Goal: Transaction & Acquisition: Purchase product/service

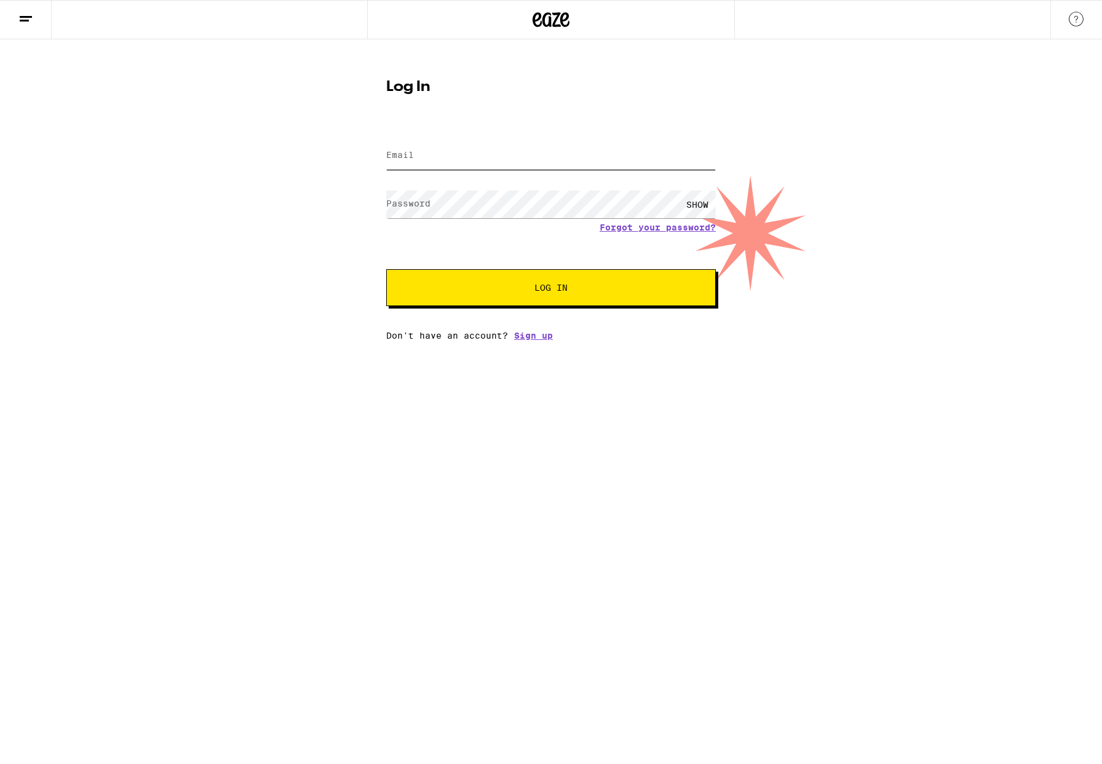
type input "darrenshinohara@yahoo.com"
click at [559, 290] on span "Log In" at bounding box center [550, 288] width 33 height 9
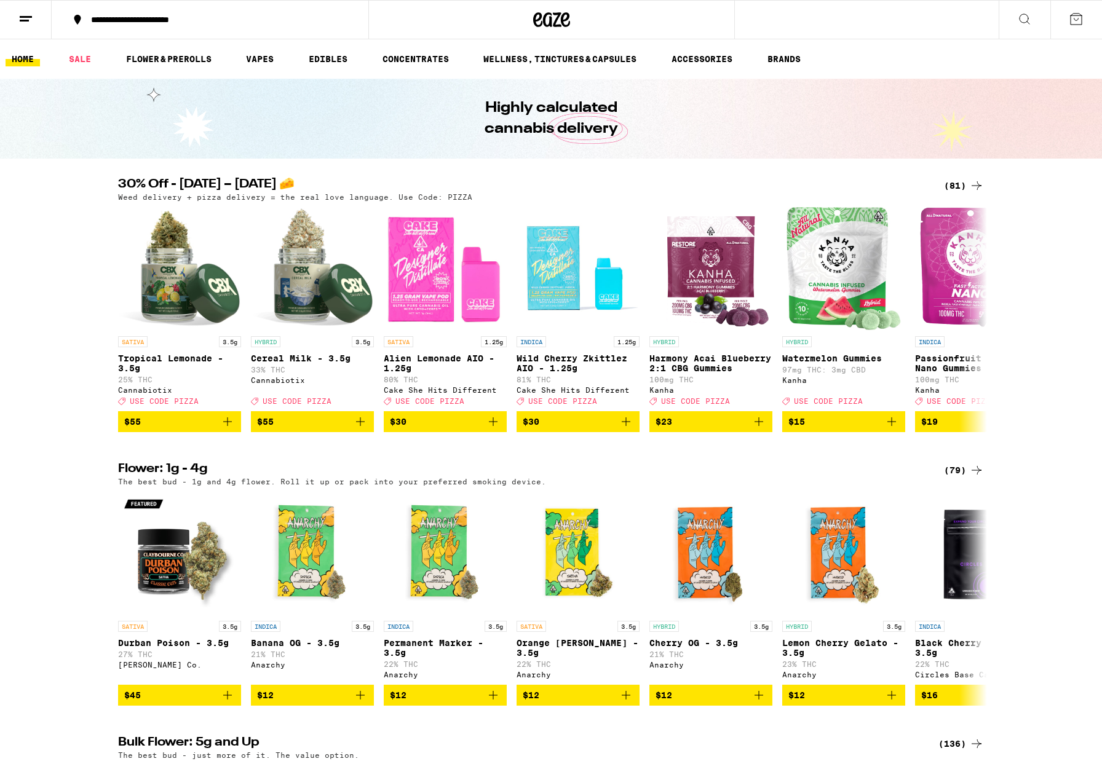
click at [200, 24] on div "**********" at bounding box center [217, 19] width 265 height 9
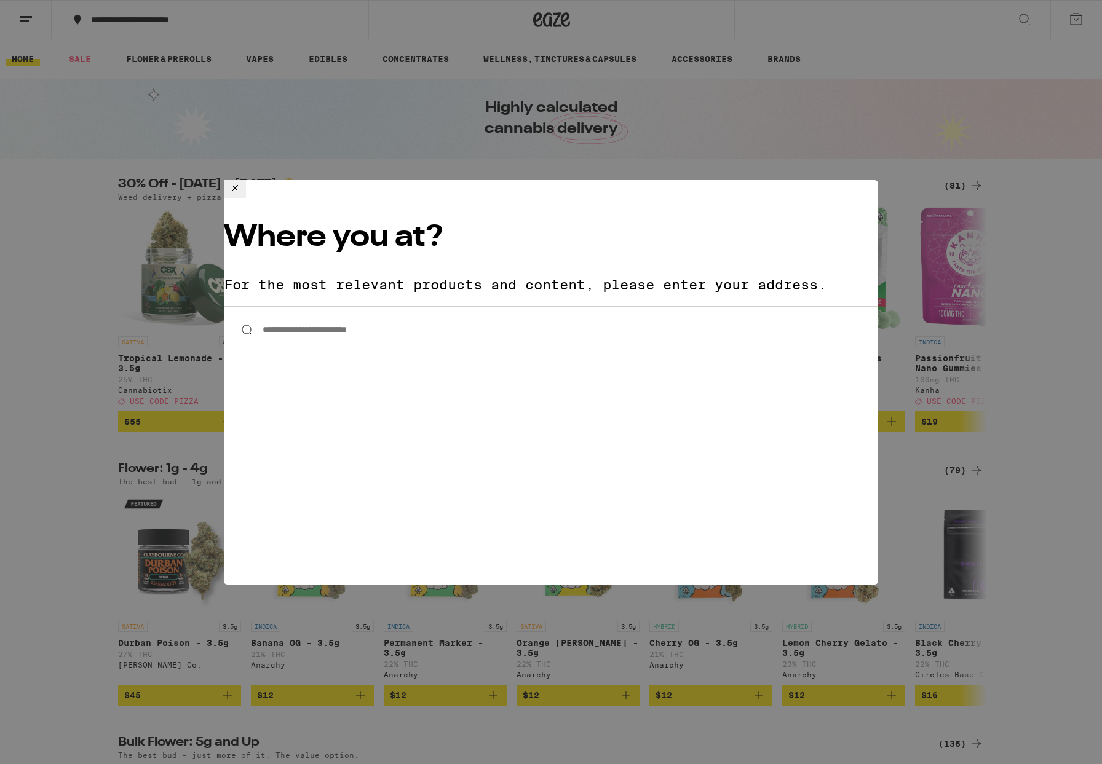
click at [354, 306] on input "**********" at bounding box center [551, 329] width 654 height 47
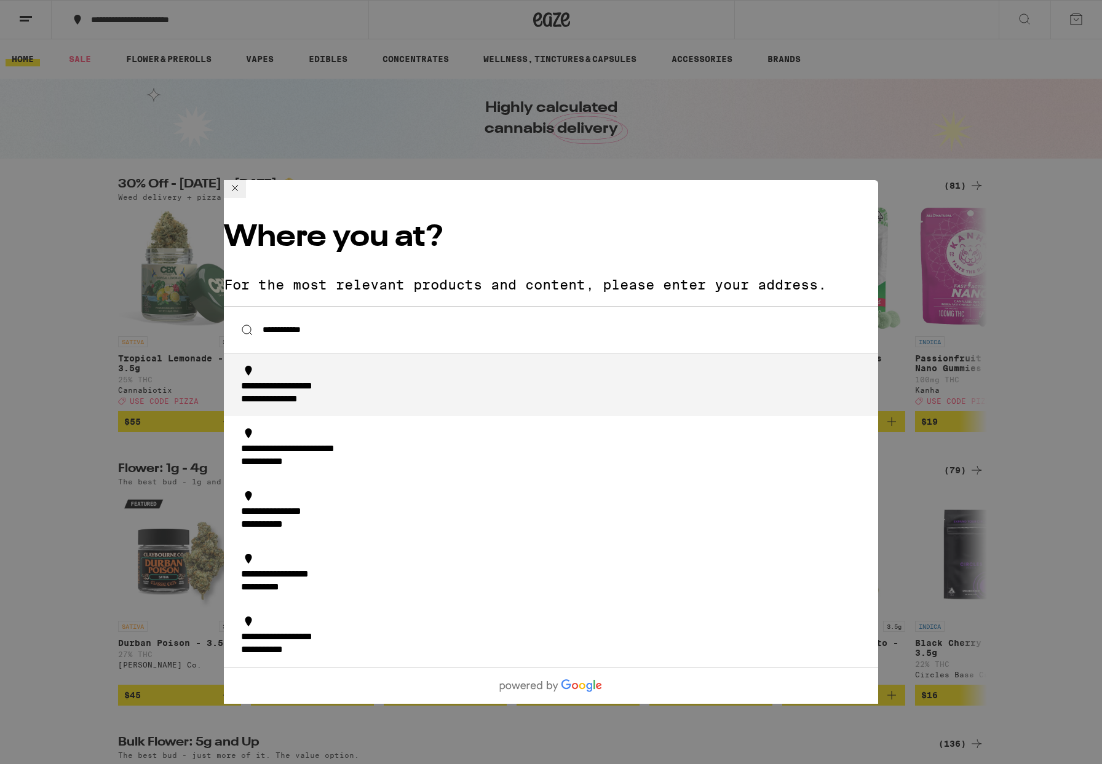
click at [336, 394] on div "**********" at bounding box center [288, 400] width 95 height 13
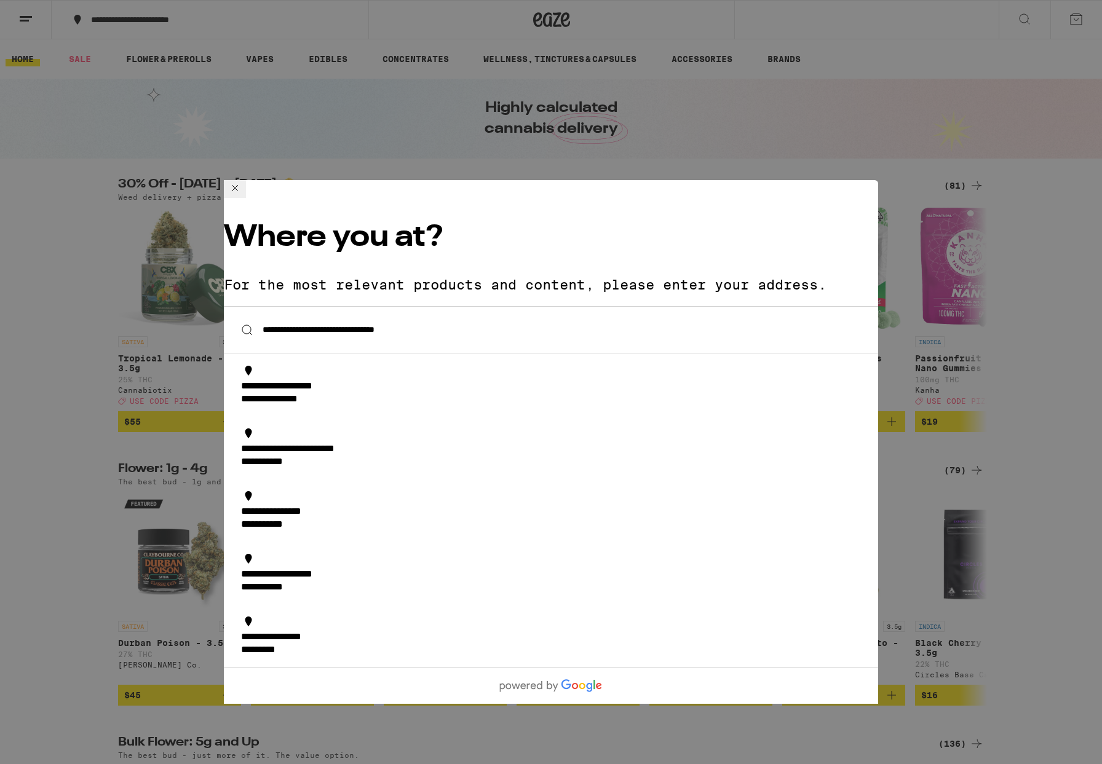
click at [510, 306] on input "**********" at bounding box center [551, 329] width 654 height 47
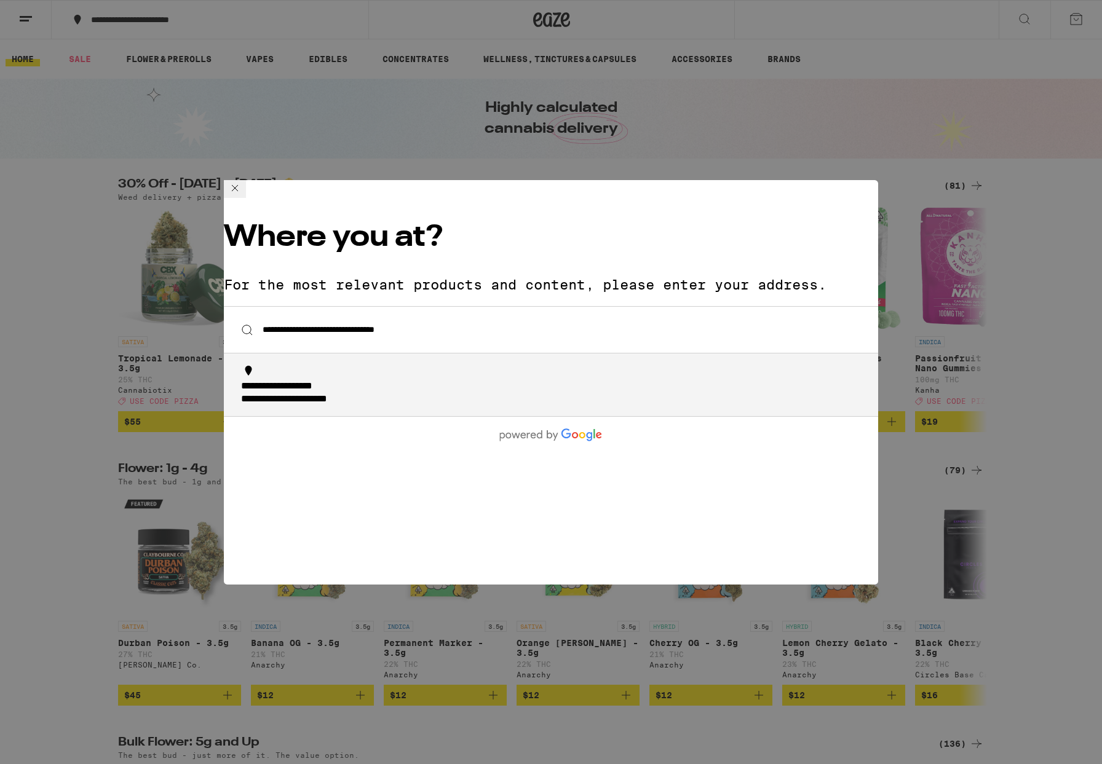
click at [397, 381] on div "**********" at bounding box center [554, 394] width 627 height 26
type input "**********"
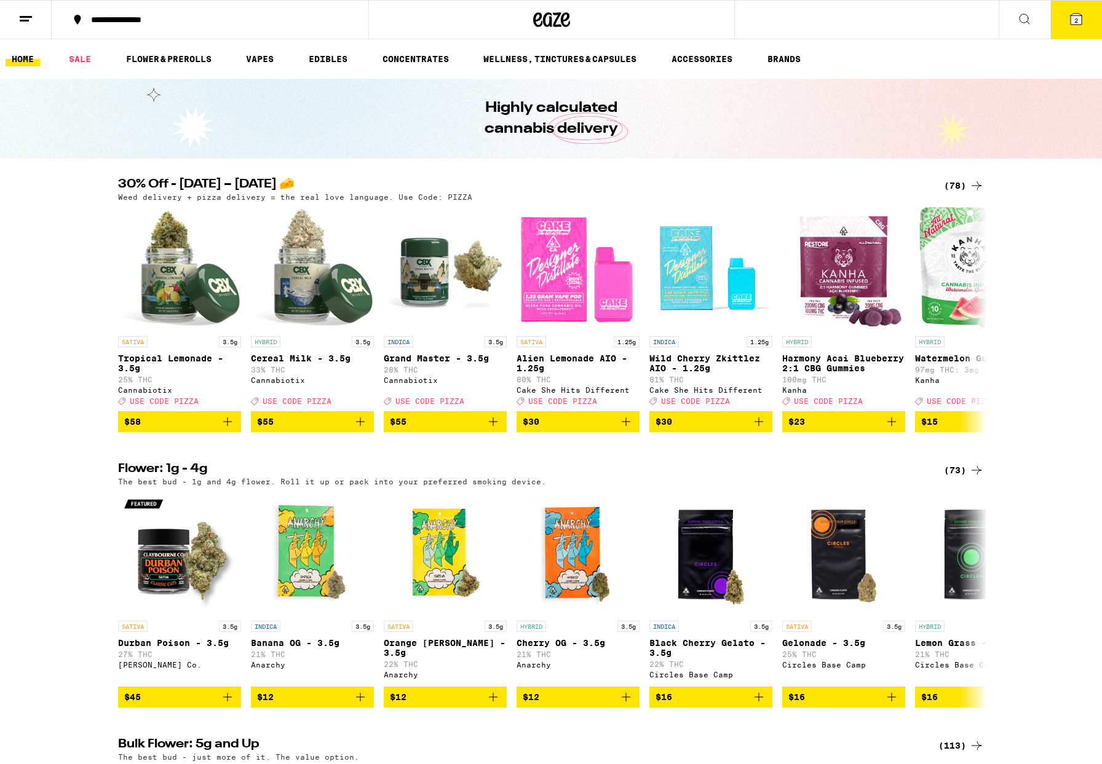
click at [953, 186] on div "(78)" at bounding box center [964, 185] width 40 height 15
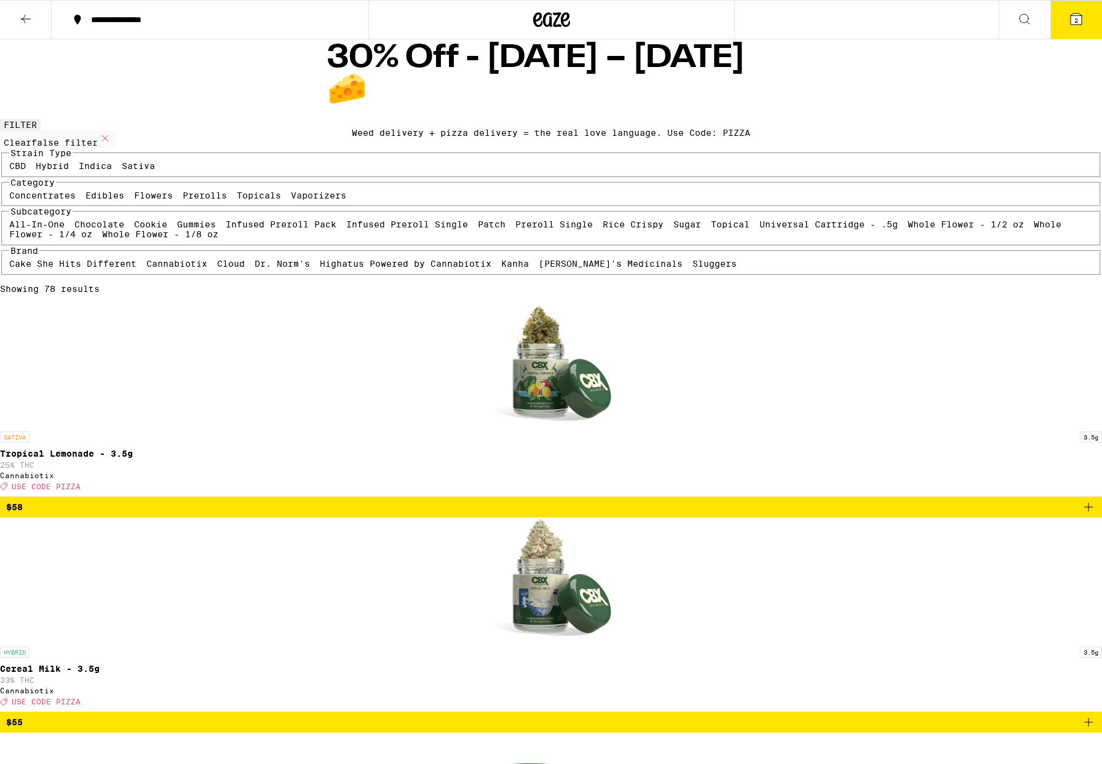
click at [112, 171] on label "Indica" at bounding box center [95, 166] width 33 height 10
click at [82, 164] on input "Indica" at bounding box center [81, 163] width 1 height 1
checkbox input "true"
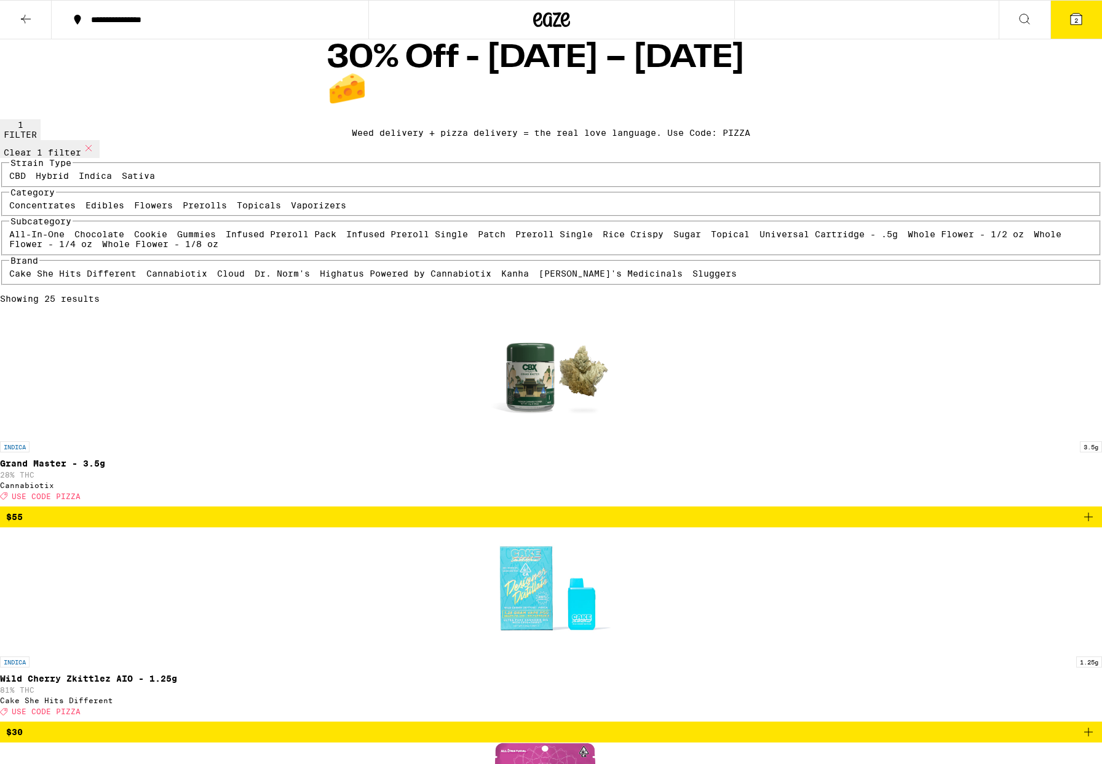
click at [154, 210] on label "Flowers" at bounding box center [153, 205] width 39 height 10
click at [137, 203] on input "Flowers" at bounding box center [137, 202] width 1 height 1
checkbox input "true"
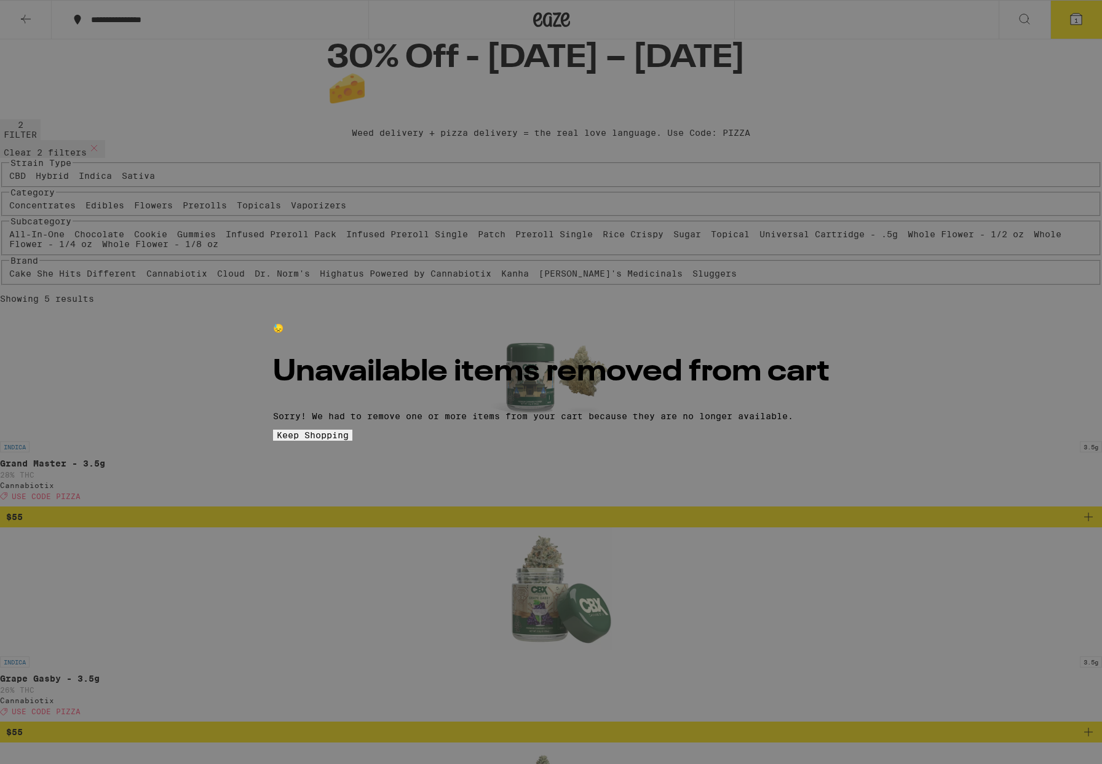
click at [349, 440] on span "Keep Shopping" at bounding box center [313, 436] width 72 height 10
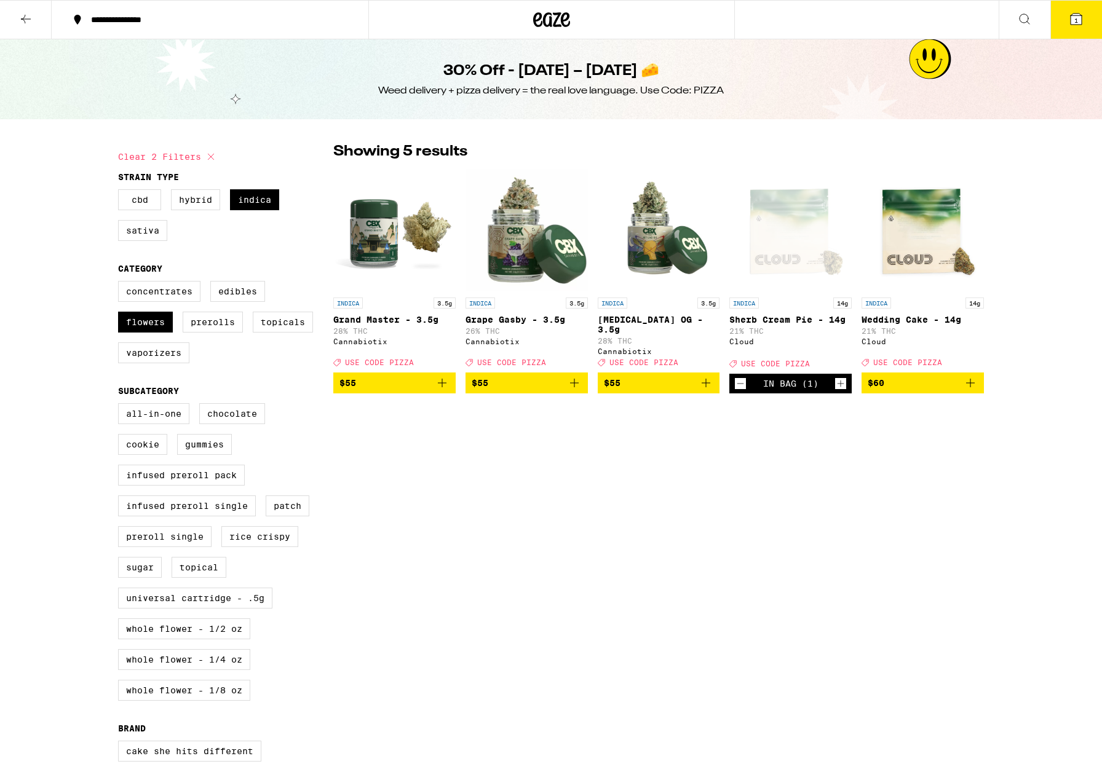
click at [915, 378] on span "$60" at bounding box center [923, 383] width 110 height 15
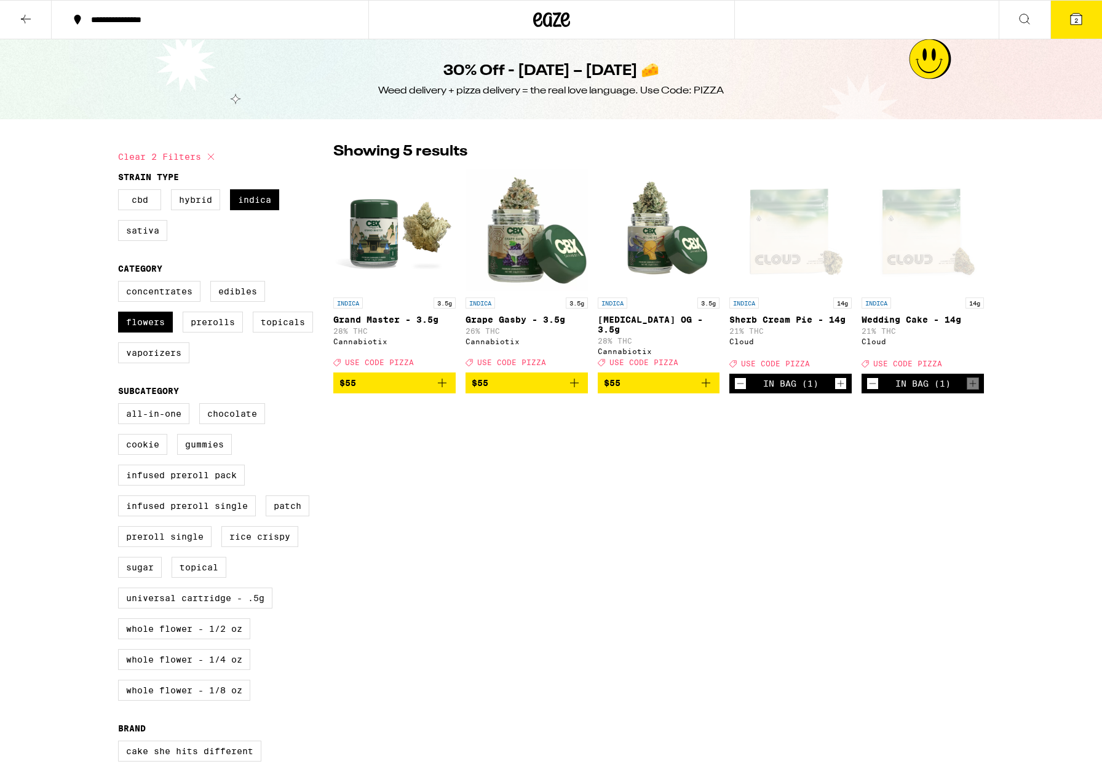
click at [32, 19] on icon at bounding box center [25, 19] width 15 height 15
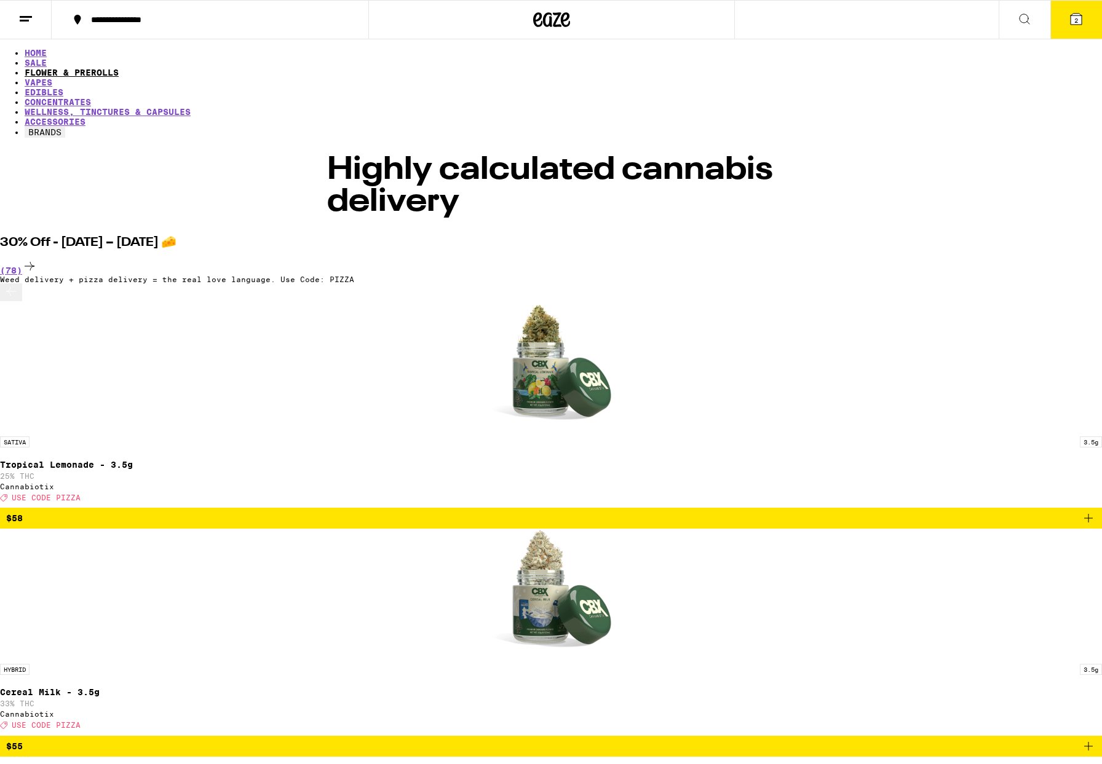
click at [119, 68] on link "FLOWER & PREROLLS" at bounding box center [72, 73] width 94 height 10
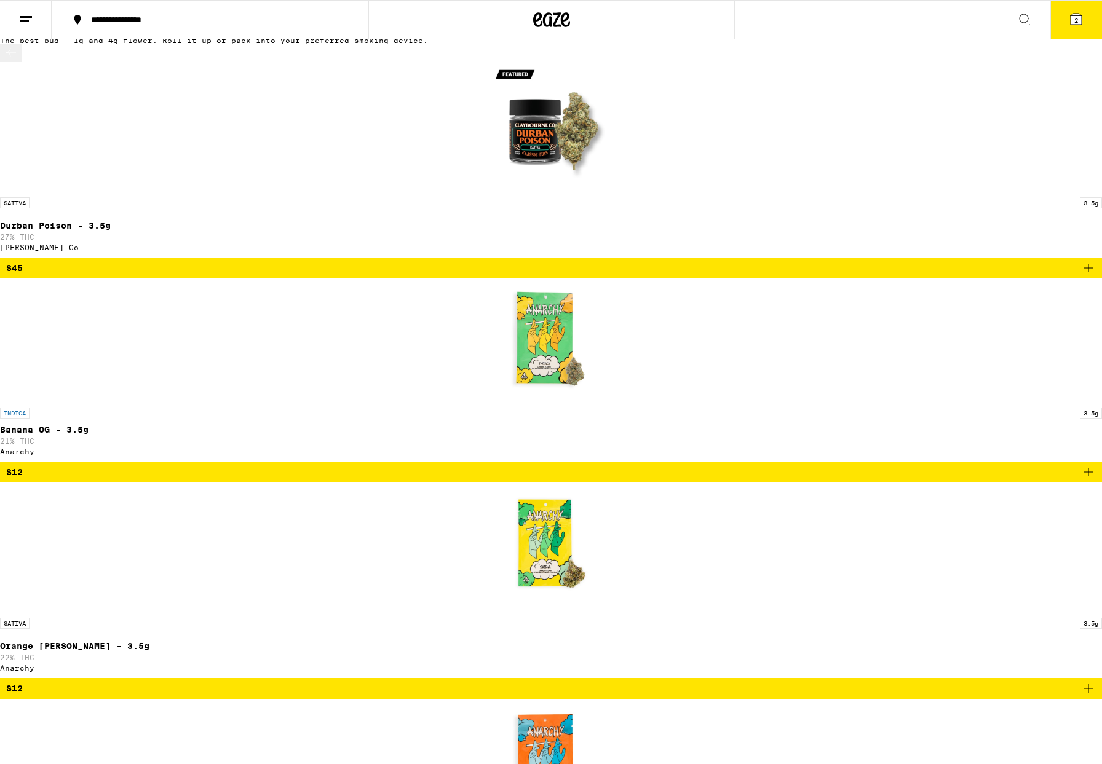
scroll to position [68, 0]
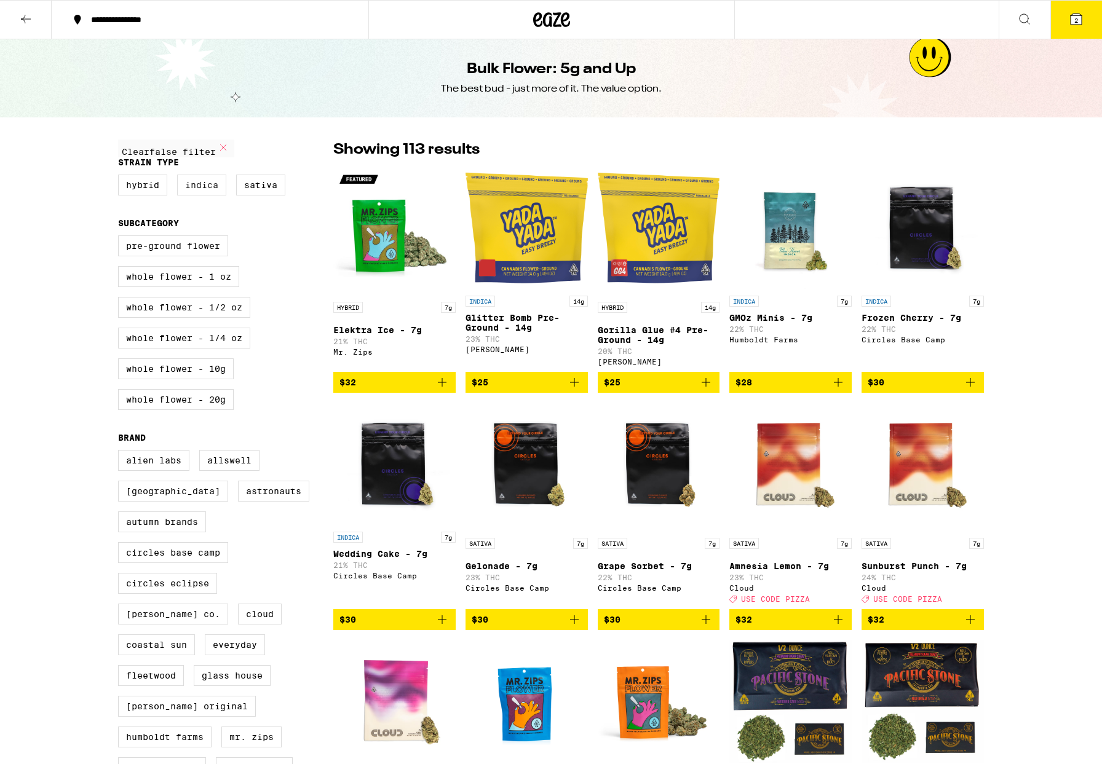
click at [200, 192] on label "Indica" at bounding box center [201, 185] width 49 height 21
click at [121, 177] on input "Indica" at bounding box center [121, 177] width 1 height 1
checkbox input "true"
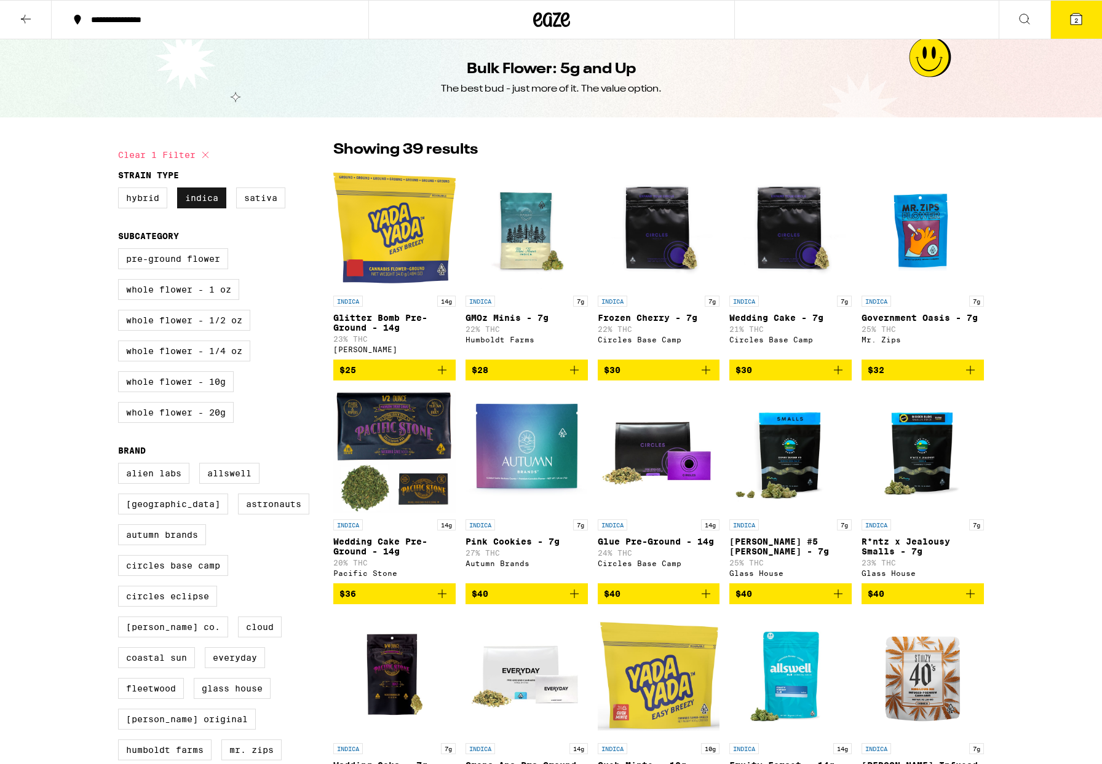
scroll to position [1, 0]
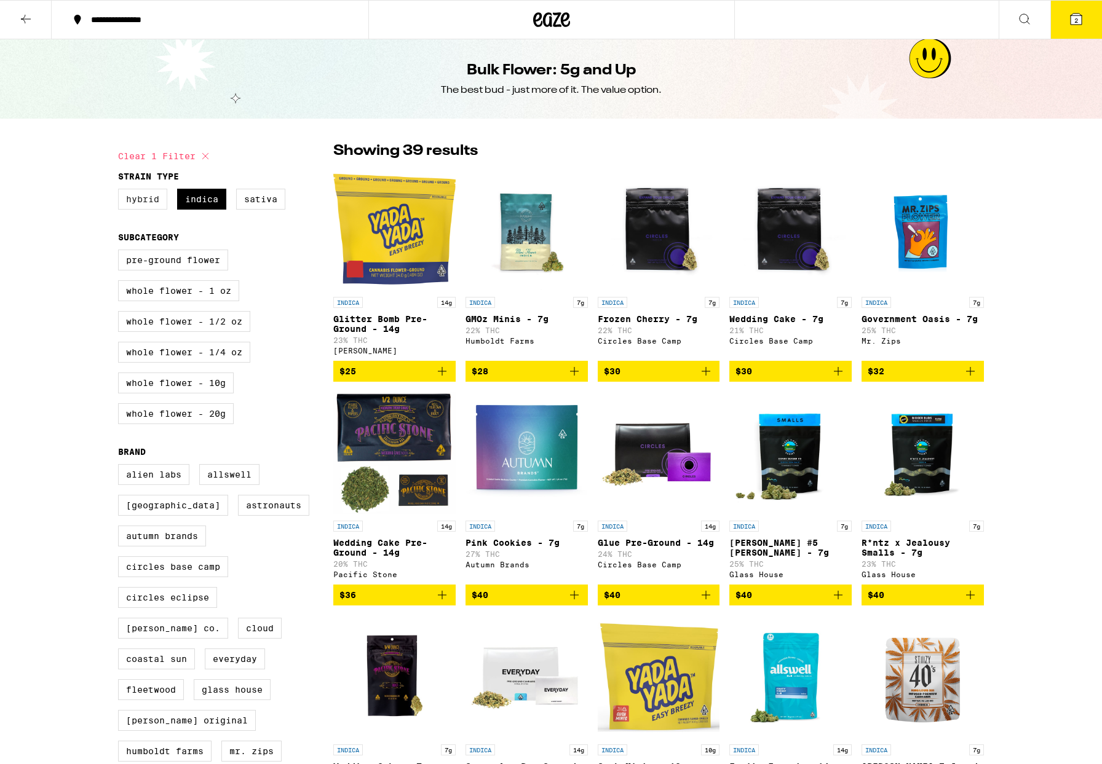
click at [140, 205] on label "Hybrid" at bounding box center [142, 199] width 49 height 21
click at [121, 191] on input "Hybrid" at bounding box center [121, 191] width 1 height 1
checkbox input "true"
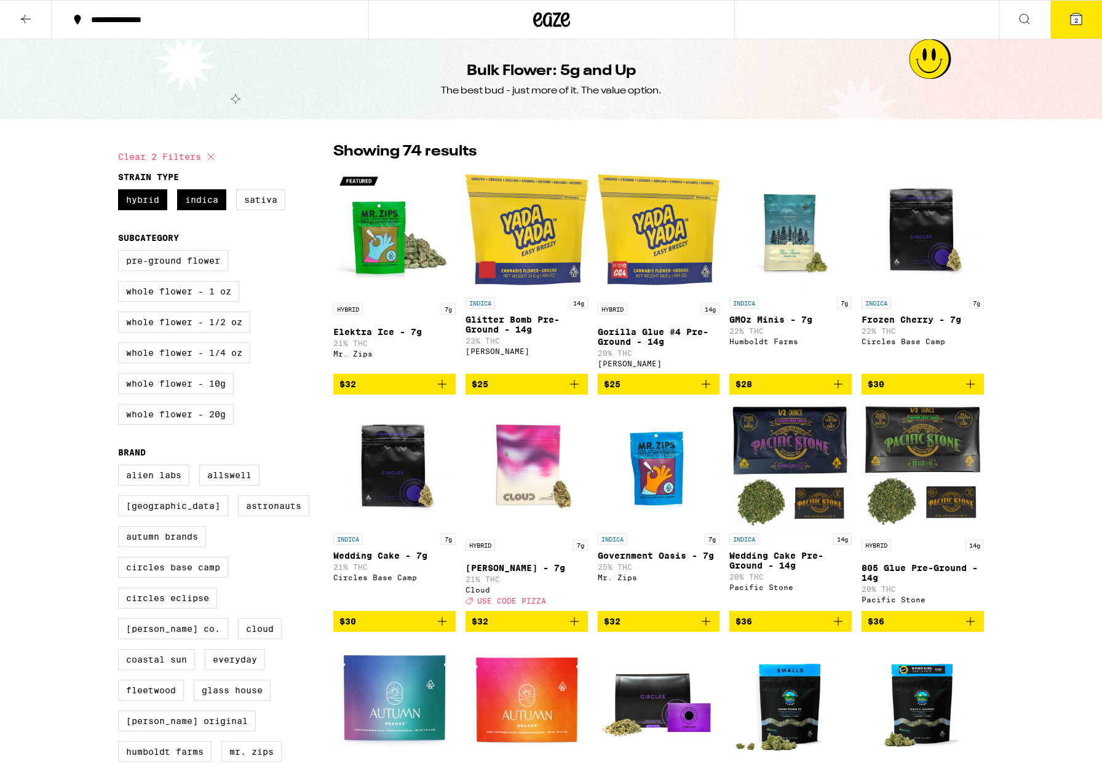
click at [530, 241] on img "Open page for Glitter Bomb Pre-Ground - 14g from Yada Yada" at bounding box center [527, 230] width 122 height 123
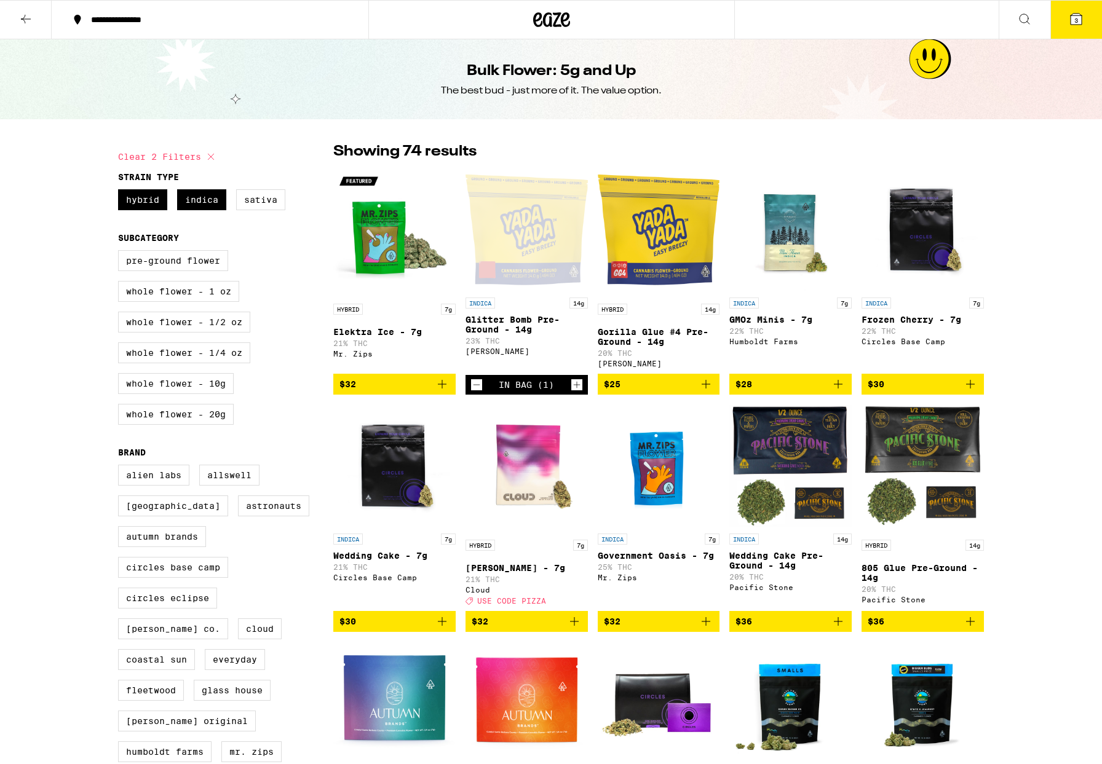
click at [661, 242] on img "Open page for Gorilla Glue #4 Pre-Ground - 14g from Yada Yada" at bounding box center [659, 230] width 122 height 123
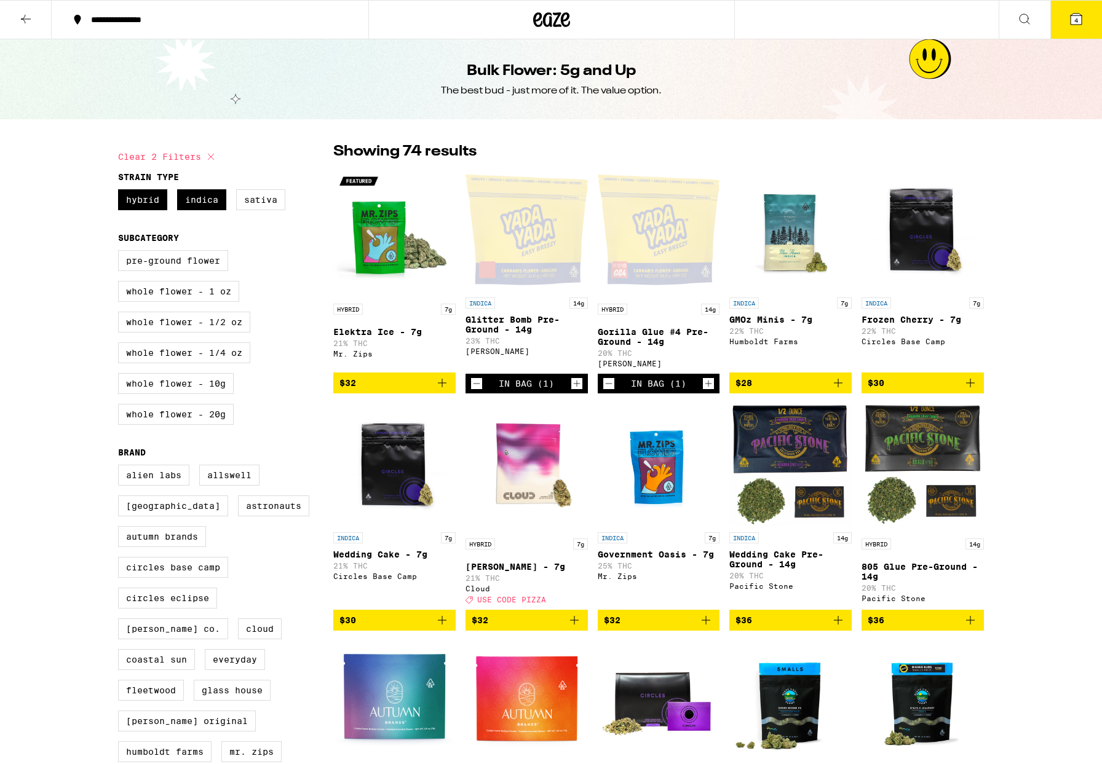
click at [796, 254] on img "Open page for GMOz Minis - 7g from Humboldt Farms" at bounding box center [790, 230] width 122 height 123
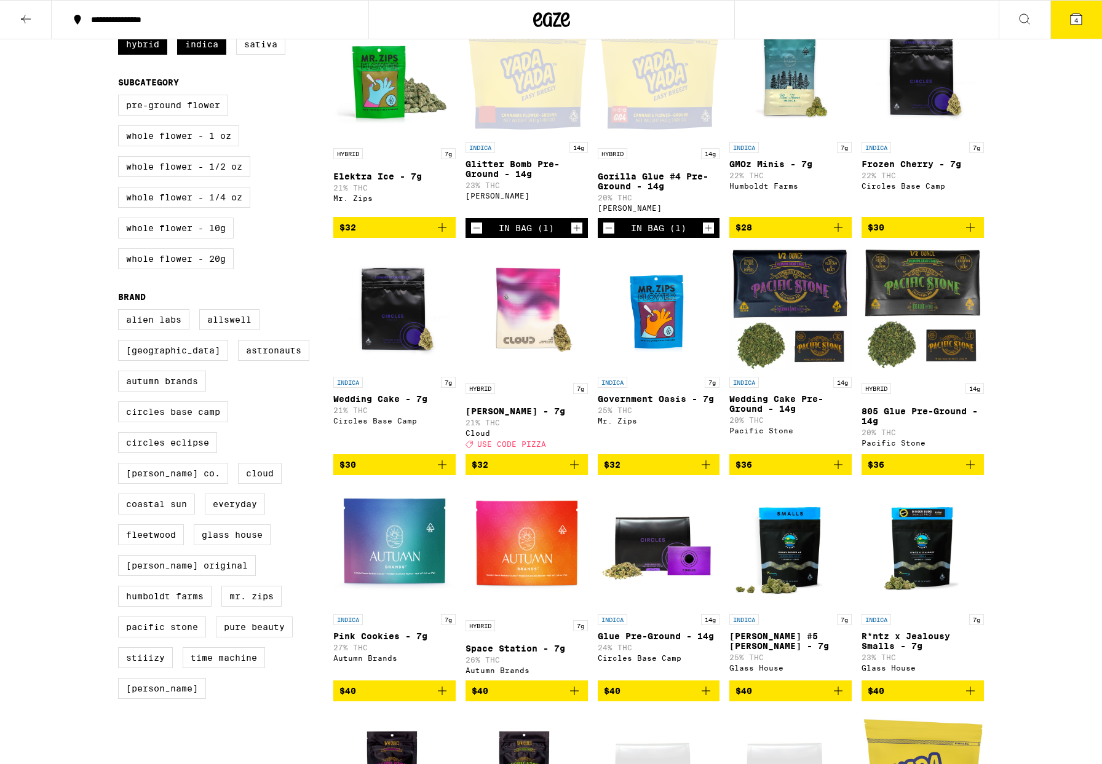
scroll to position [157, 0]
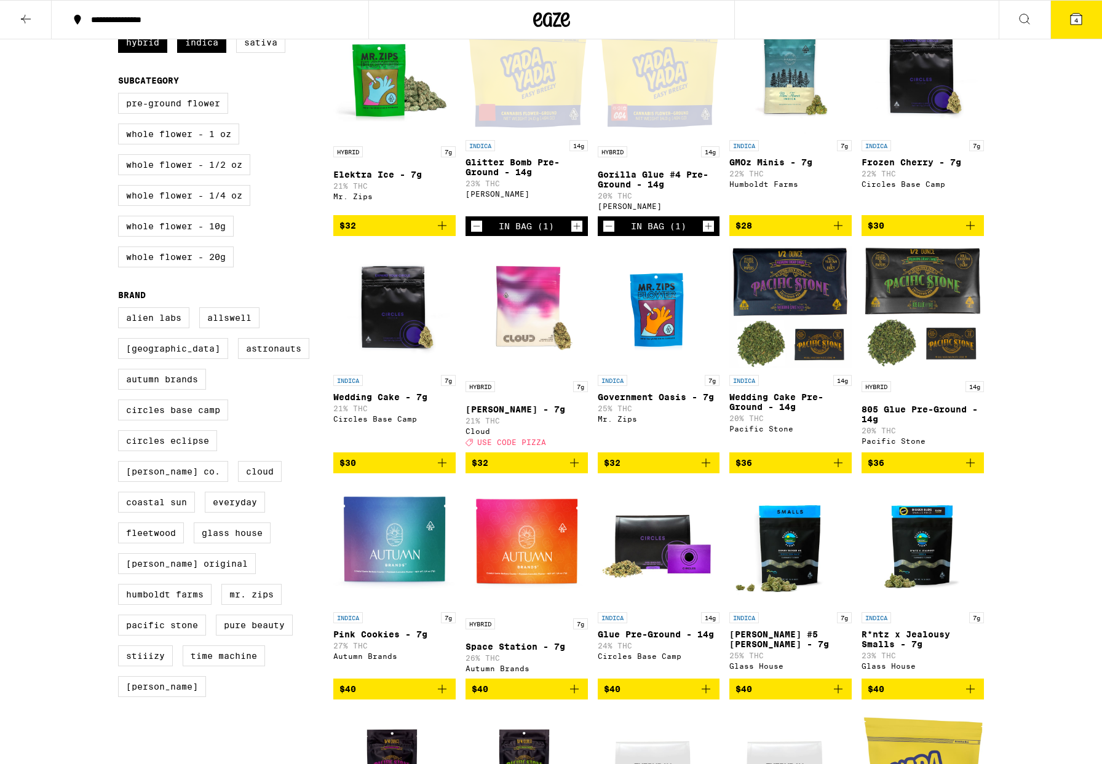
click at [762, 282] on img "Open page for Wedding Cake Pre-Ground - 14g from Pacific Stone" at bounding box center [790, 307] width 122 height 123
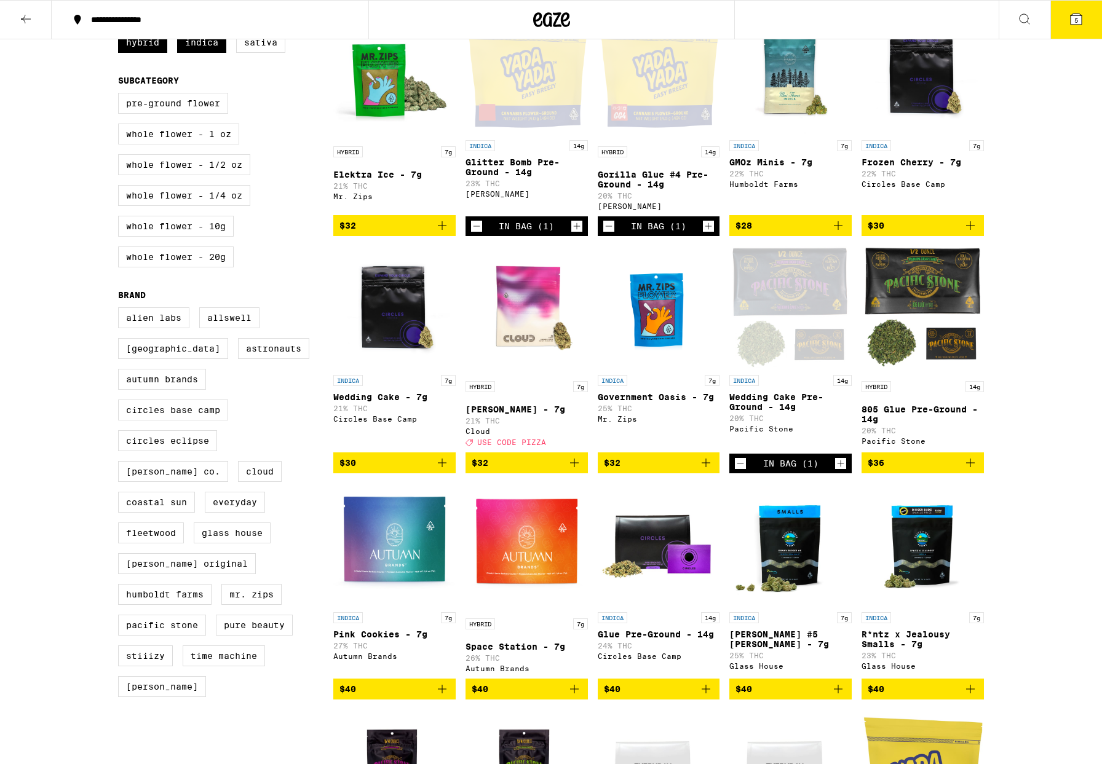
click at [912, 298] on img "Open page for 805 Glue Pre-Ground - 14g from Pacific Stone" at bounding box center [923, 307] width 122 height 123
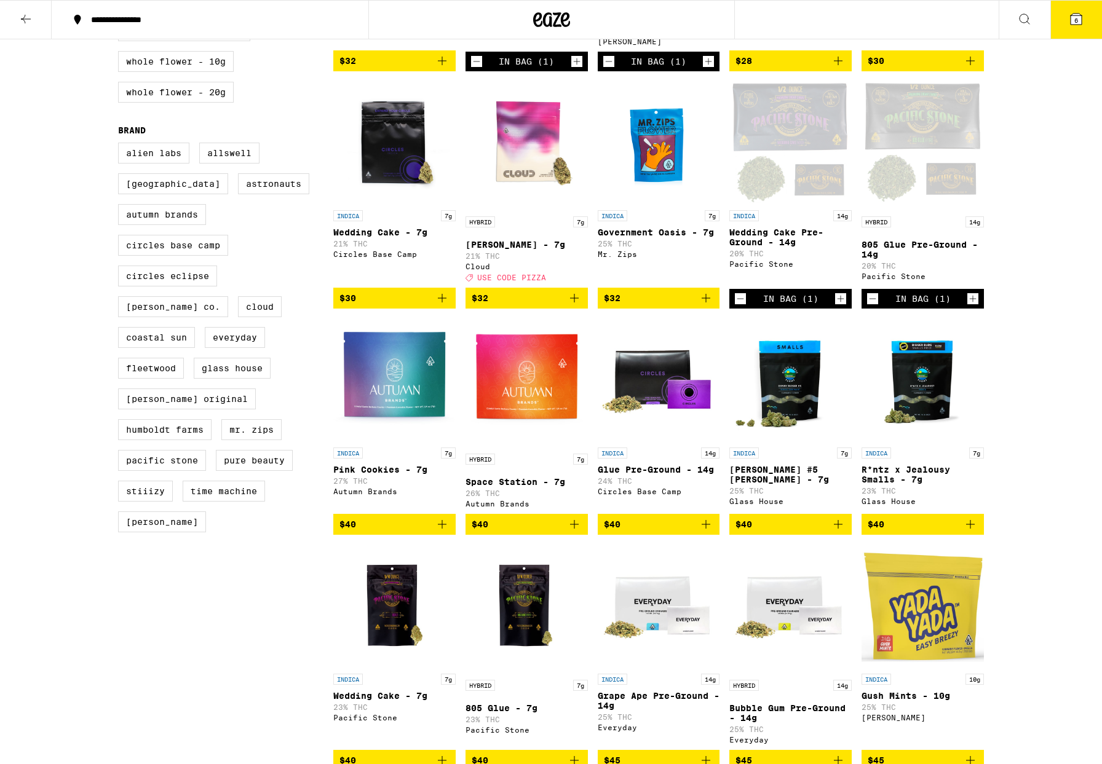
scroll to position [323, 0]
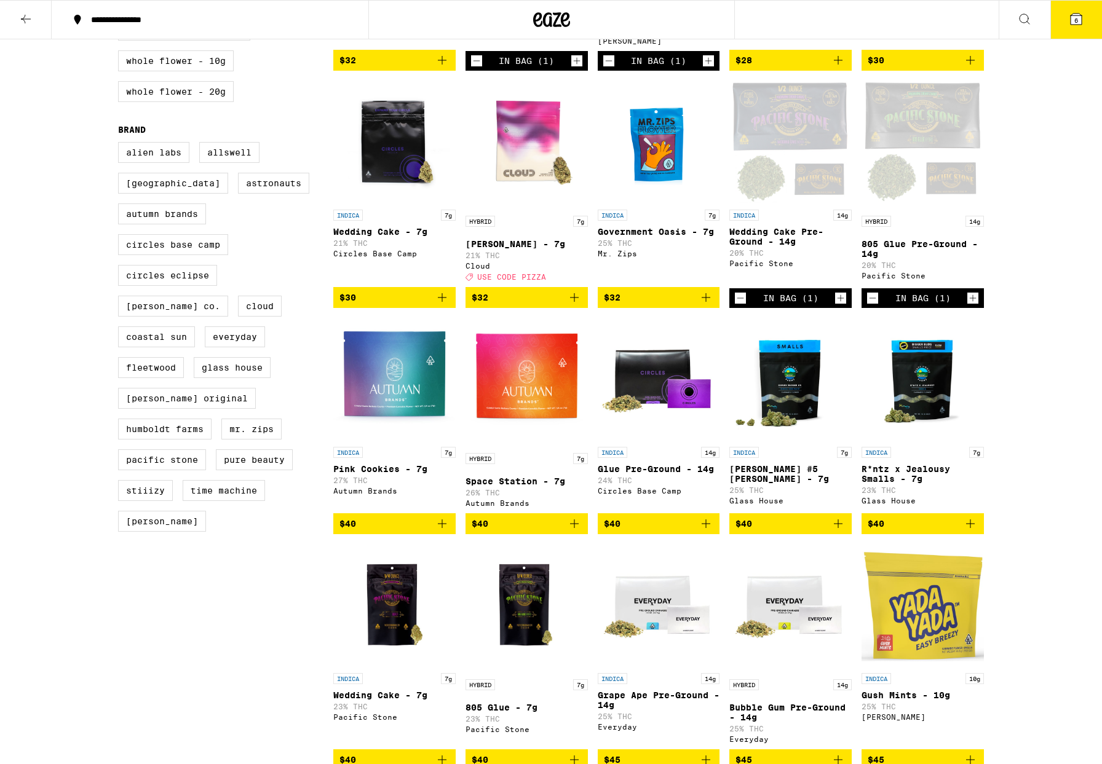
click at [637, 370] on img "Open page for Glue Pre-Ground - 14g from Circles Base Camp" at bounding box center [659, 379] width 122 height 123
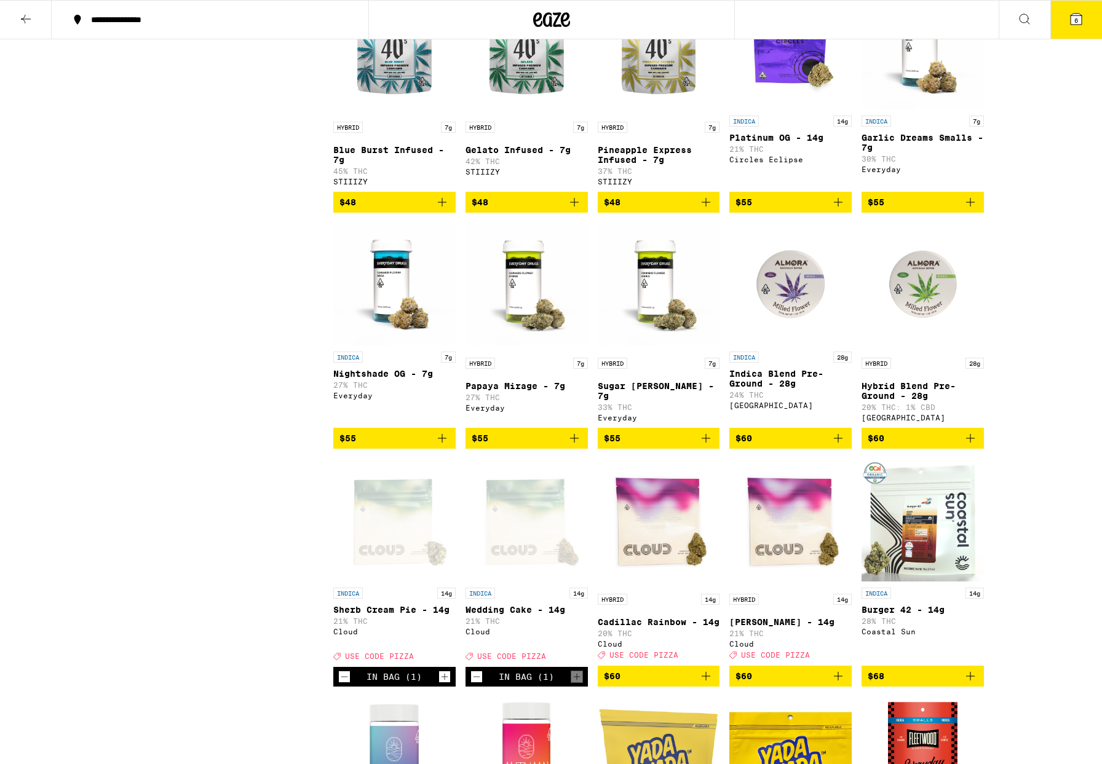
scroll to position [1346, 0]
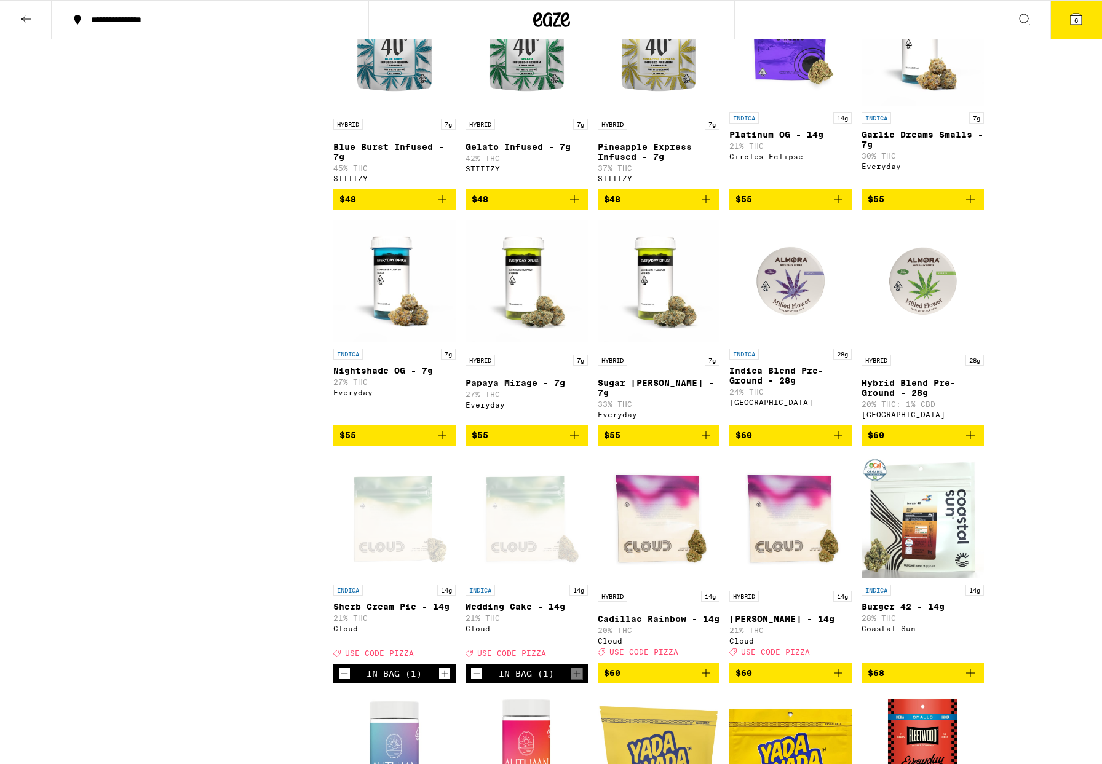
click at [771, 366] on p "Indica Blend Pre-Ground - 28g" at bounding box center [790, 376] width 122 height 20
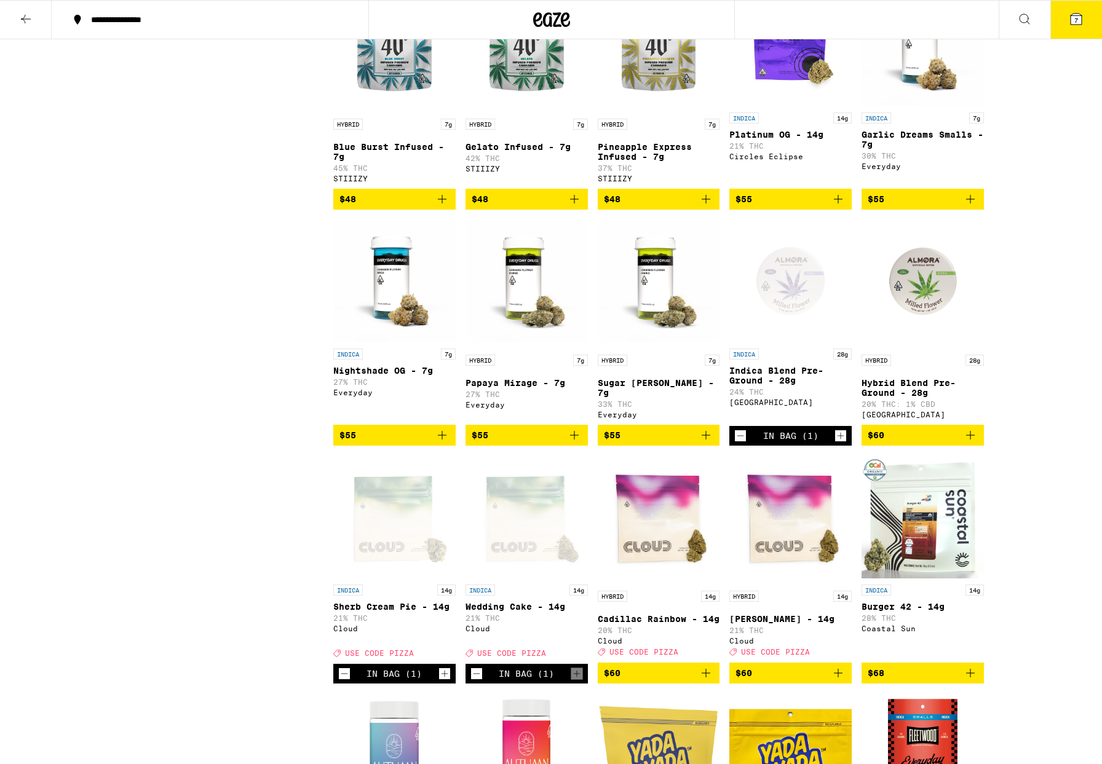
click at [927, 272] on img "Open page for Hybrid Blend Pre-Ground - 28g from Almora Farm" at bounding box center [923, 281] width 122 height 123
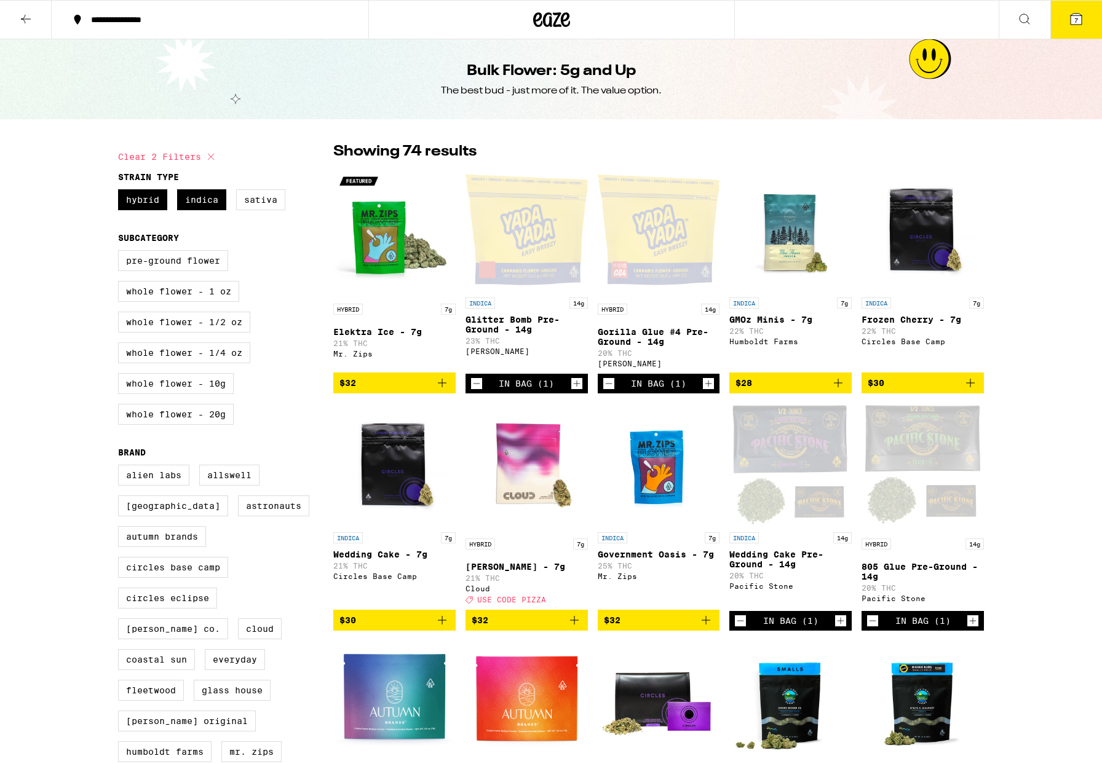
click at [26, 16] on icon at bounding box center [25, 19] width 15 height 15
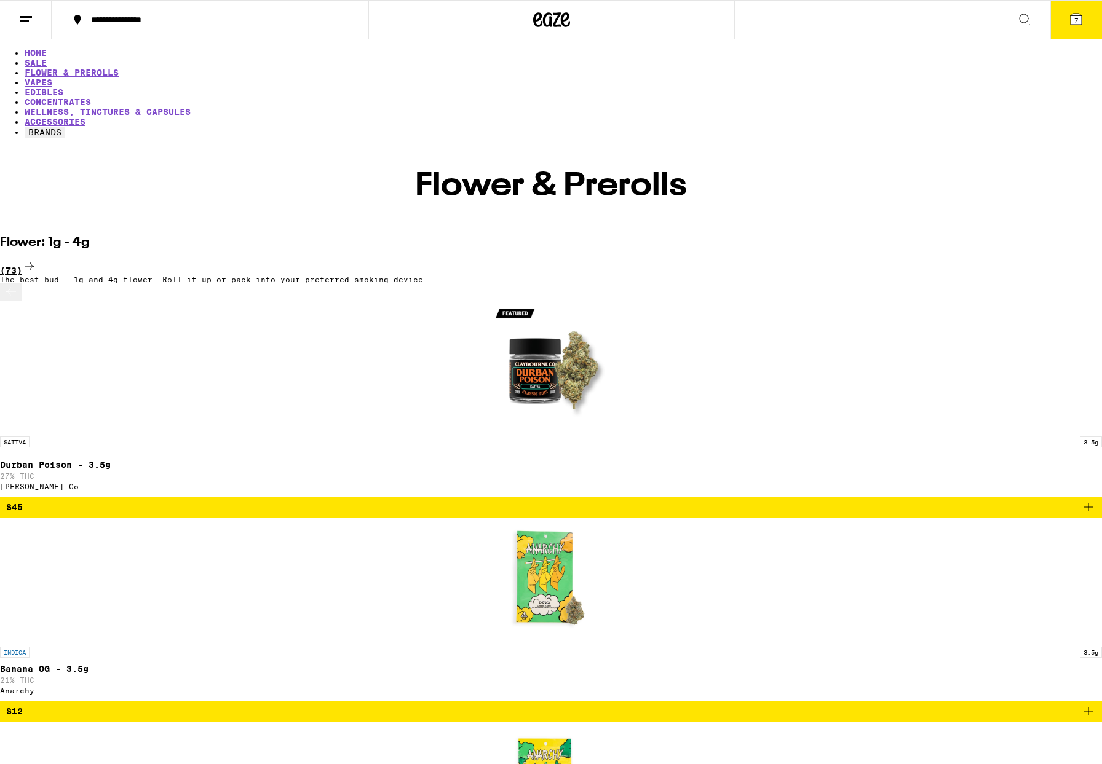
click at [961, 259] on div "(73)" at bounding box center [551, 267] width 1102 height 17
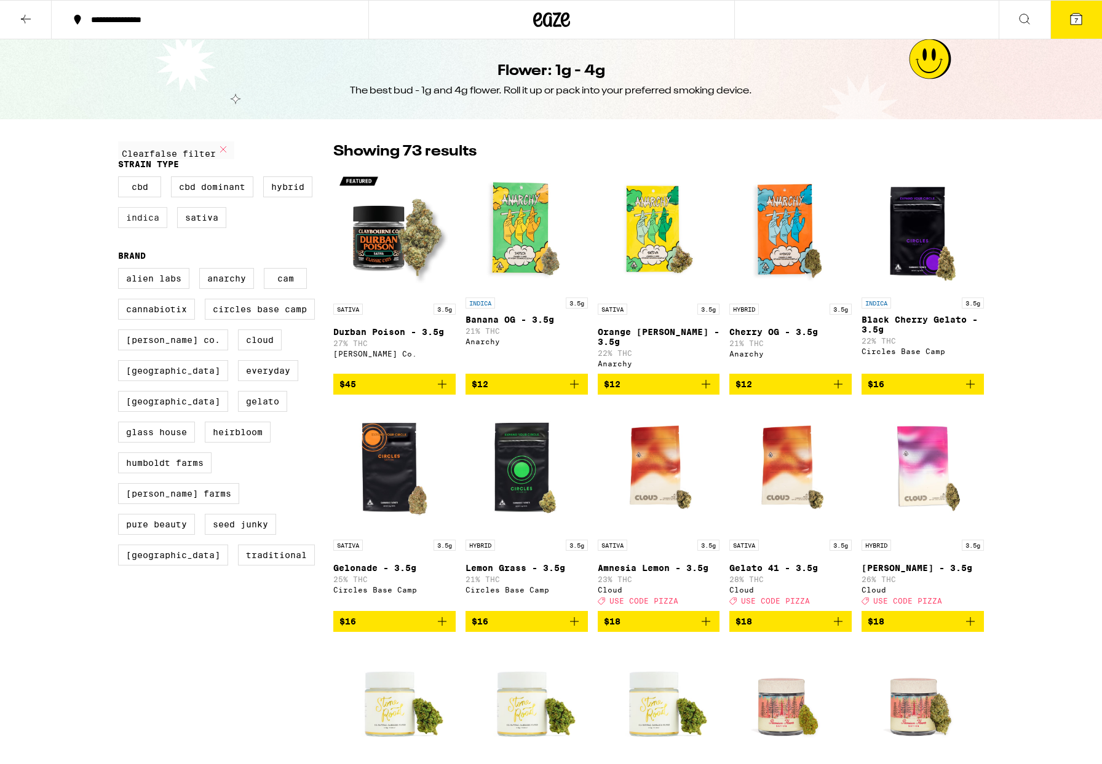
click at [139, 228] on label "Indica" at bounding box center [142, 217] width 49 height 21
click at [121, 179] on input "Indica" at bounding box center [121, 178] width 1 height 1
checkbox input "true"
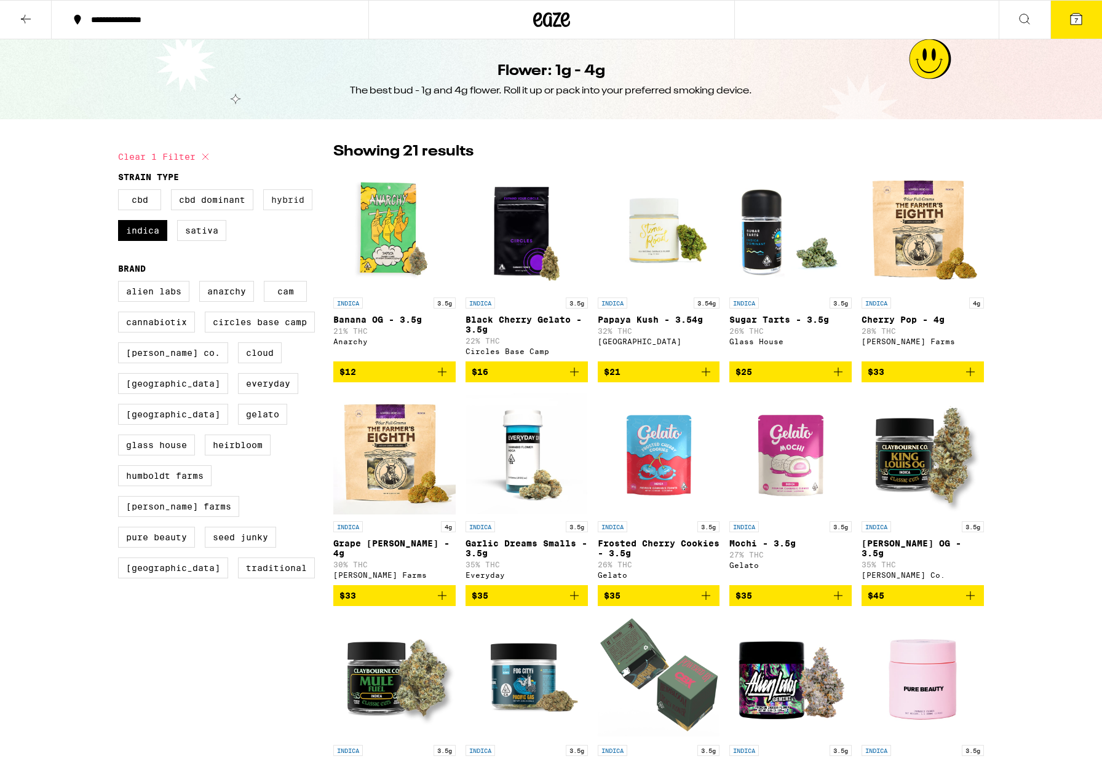
click at [288, 201] on label "Hybrid" at bounding box center [287, 199] width 49 height 21
click at [121, 192] on input "Hybrid" at bounding box center [121, 191] width 1 height 1
checkbox input "true"
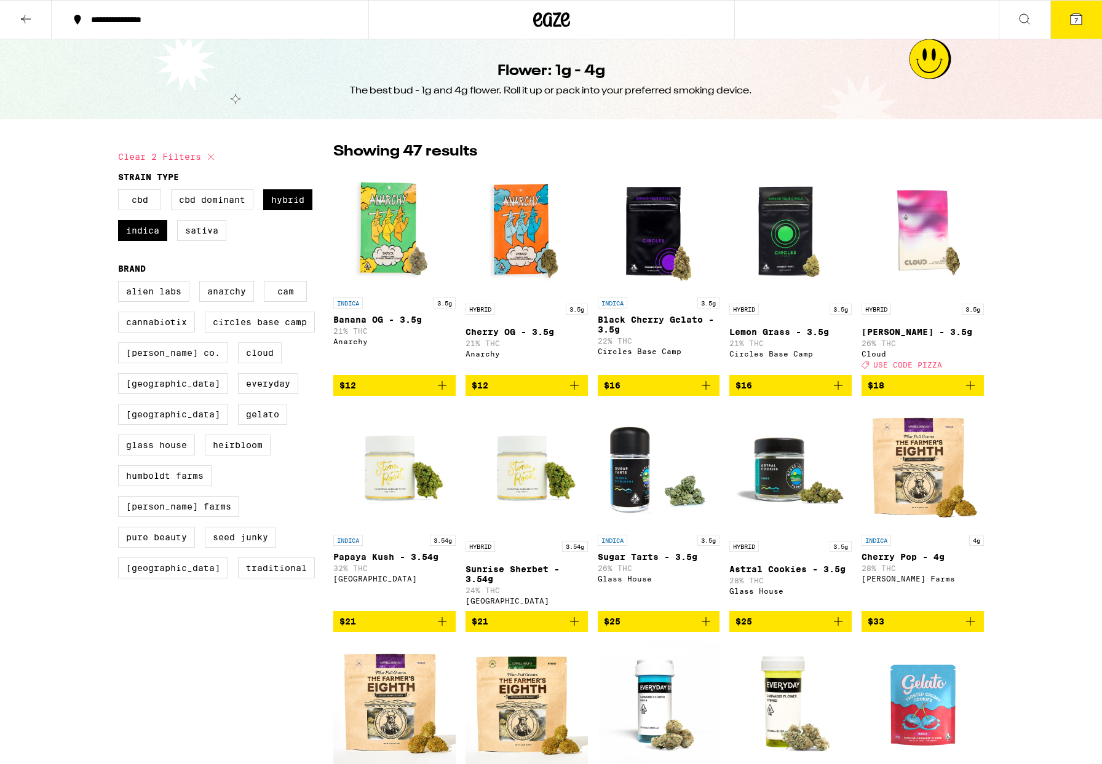
click at [1081, 14] on icon at bounding box center [1076, 19] width 15 height 15
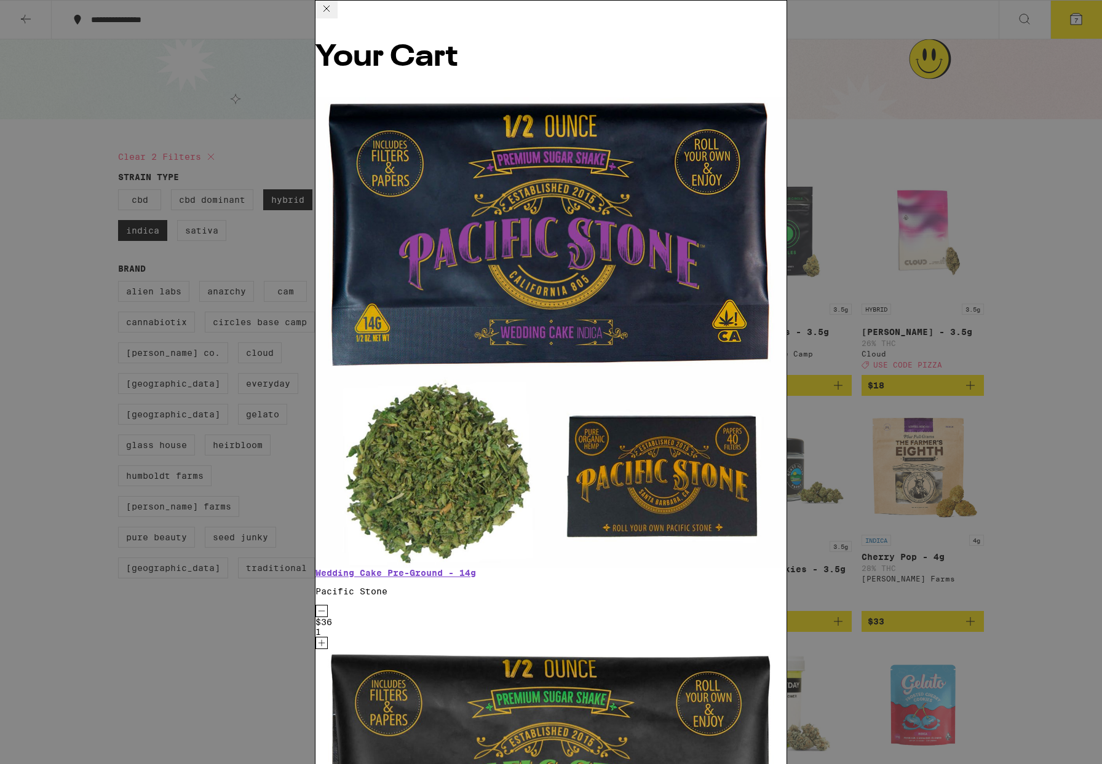
scroll to position [24, 0]
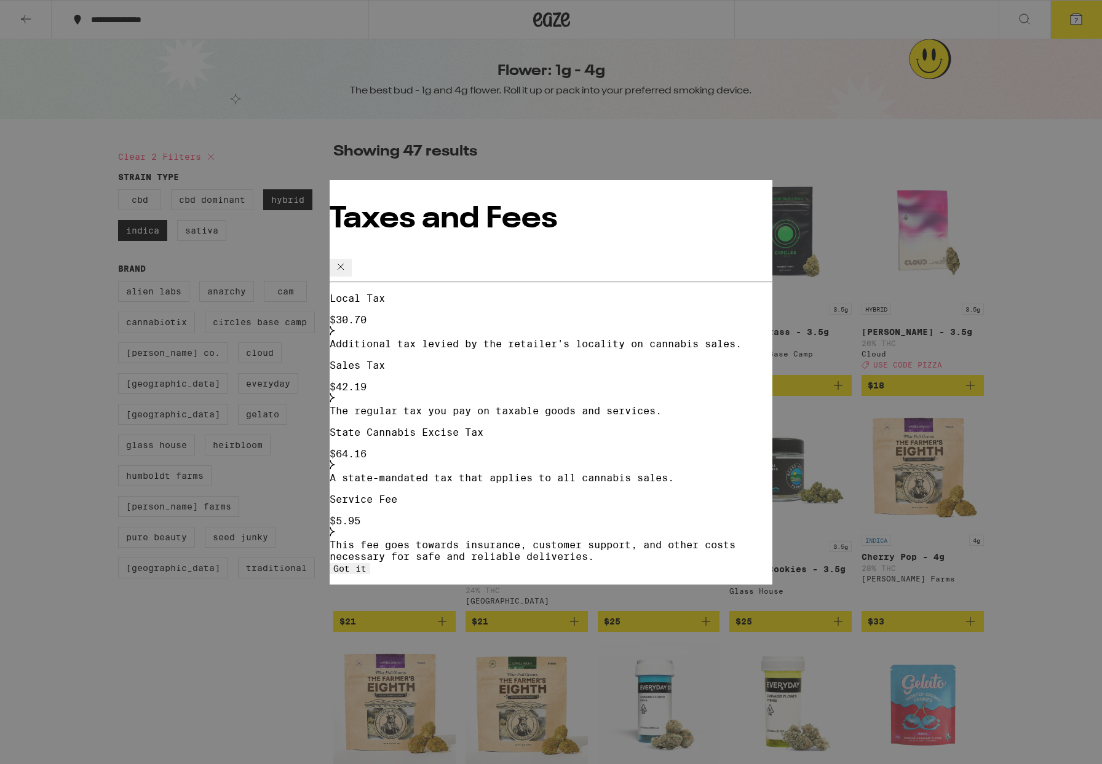
click at [348, 259] on icon at bounding box center [340, 266] width 15 height 15
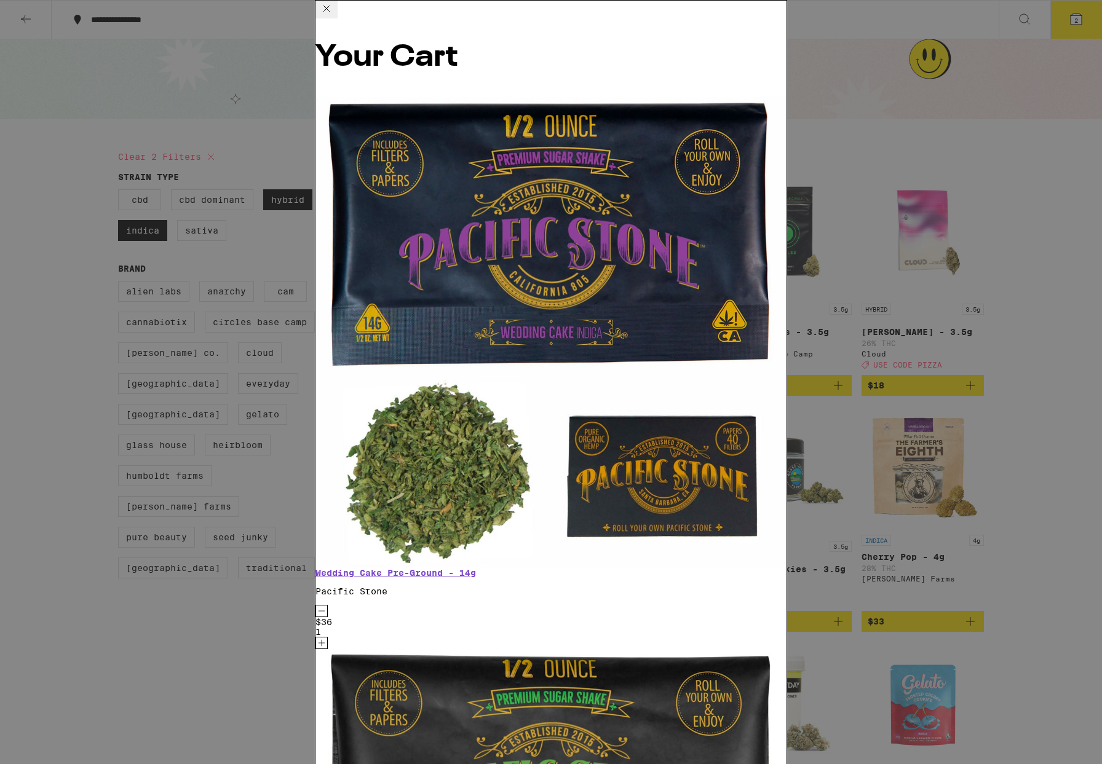
click at [330, 12] on icon at bounding box center [326, 9] width 6 height 6
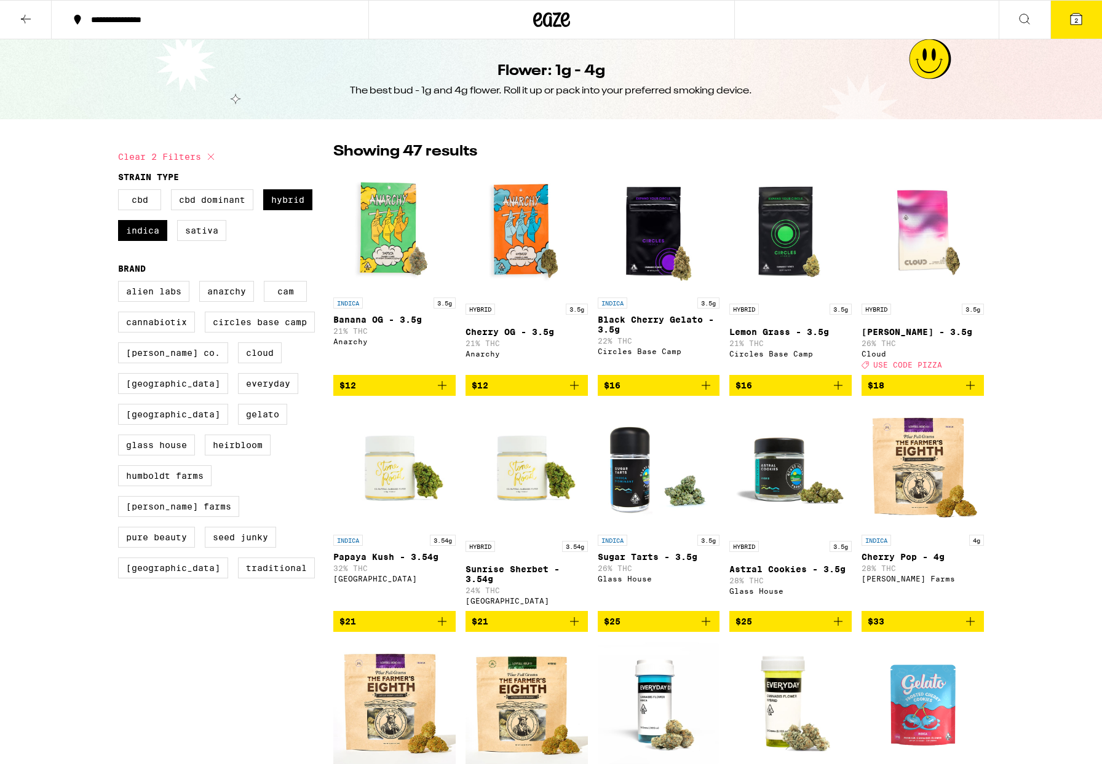
click at [26, 15] on icon at bounding box center [25, 19] width 15 height 15
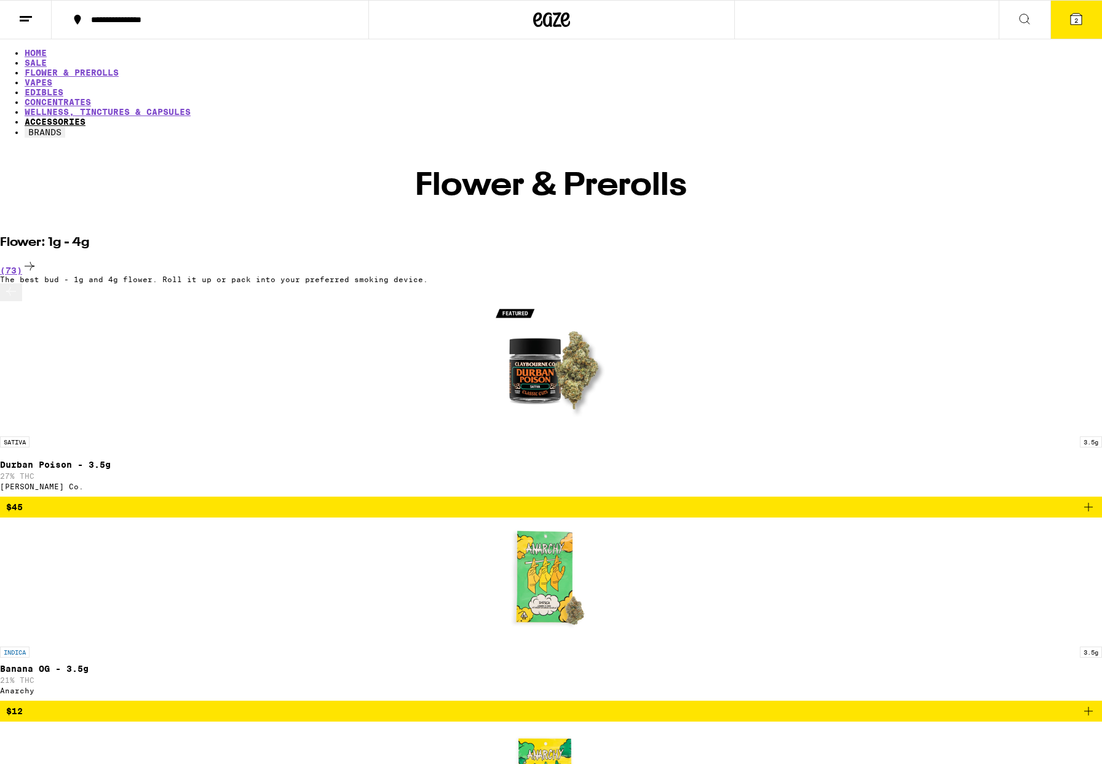
click at [85, 117] on link "ACCESSORIES" at bounding box center [55, 122] width 61 height 10
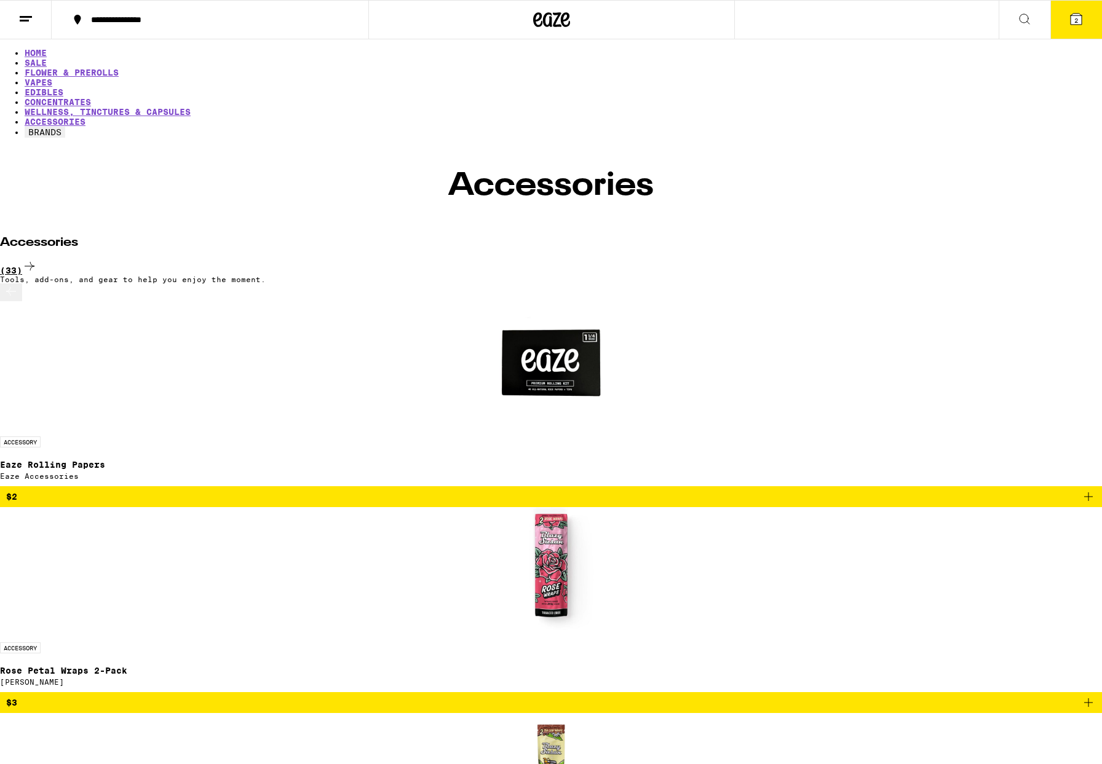
click at [37, 259] on icon at bounding box center [29, 266] width 15 height 15
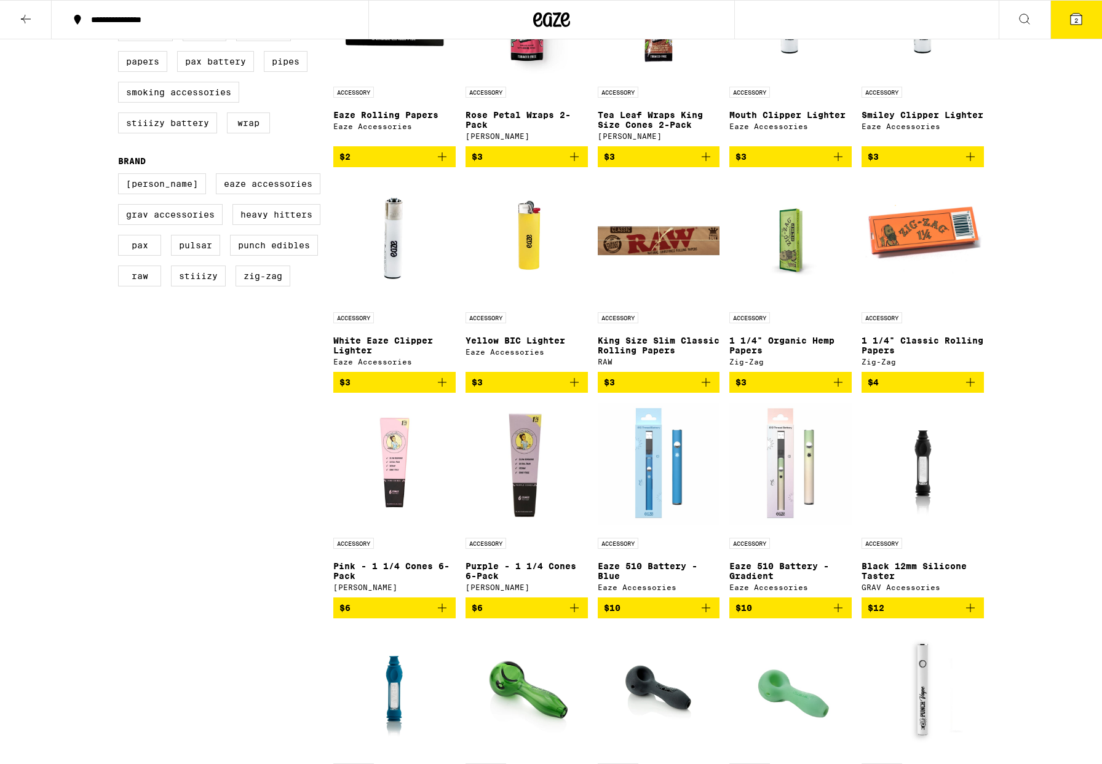
scroll to position [124, 0]
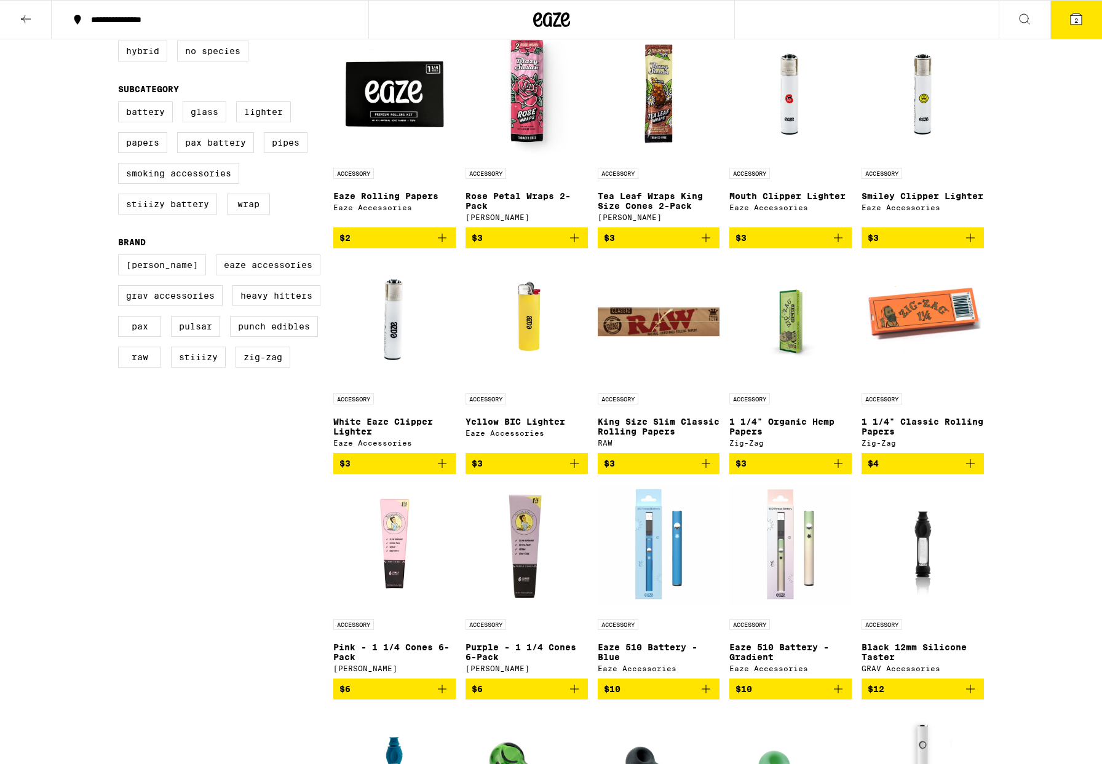
click at [908, 196] on p "Smiley Clipper Lighter" at bounding box center [923, 196] width 122 height 10
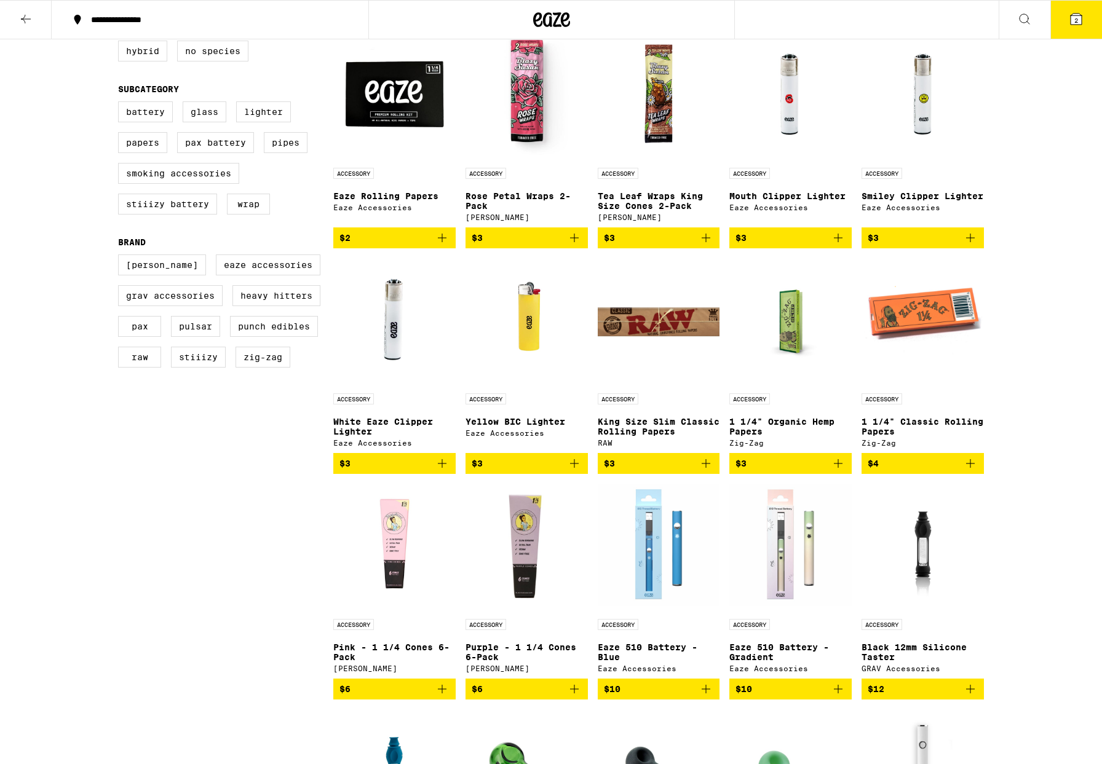
click at [792, 128] on img "Open page for Mouth Clipper Lighter from Eaze Accessories" at bounding box center [790, 94] width 122 height 123
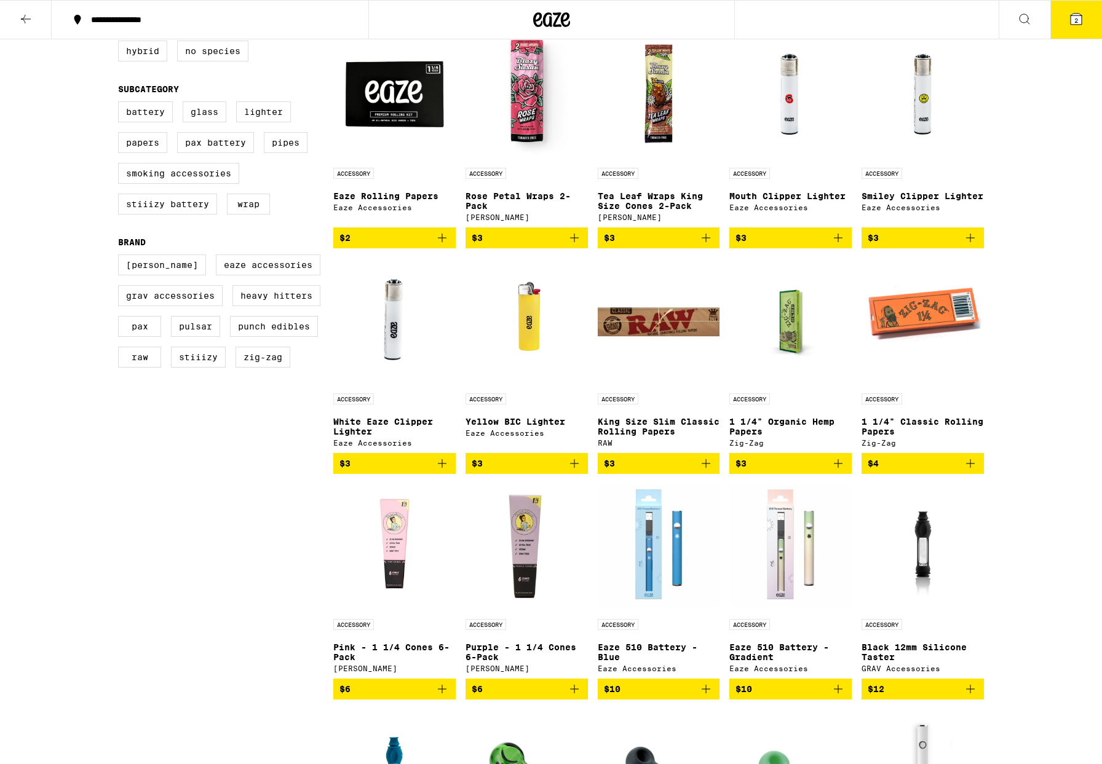
click at [389, 330] on img "Open page for White Eaze Clipper Lighter from Eaze Accessories" at bounding box center [394, 319] width 122 height 123
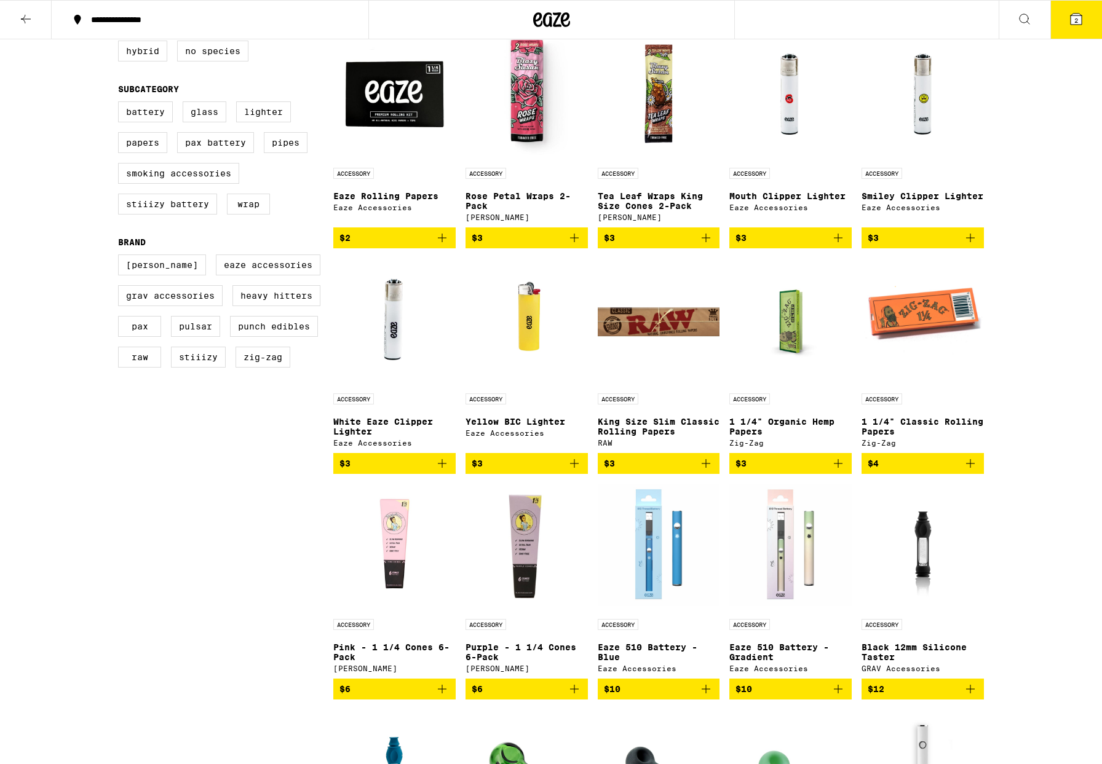
click at [916, 113] on img "Open page for Smiley Clipper Lighter from Eaze Accessories" at bounding box center [923, 94] width 122 height 123
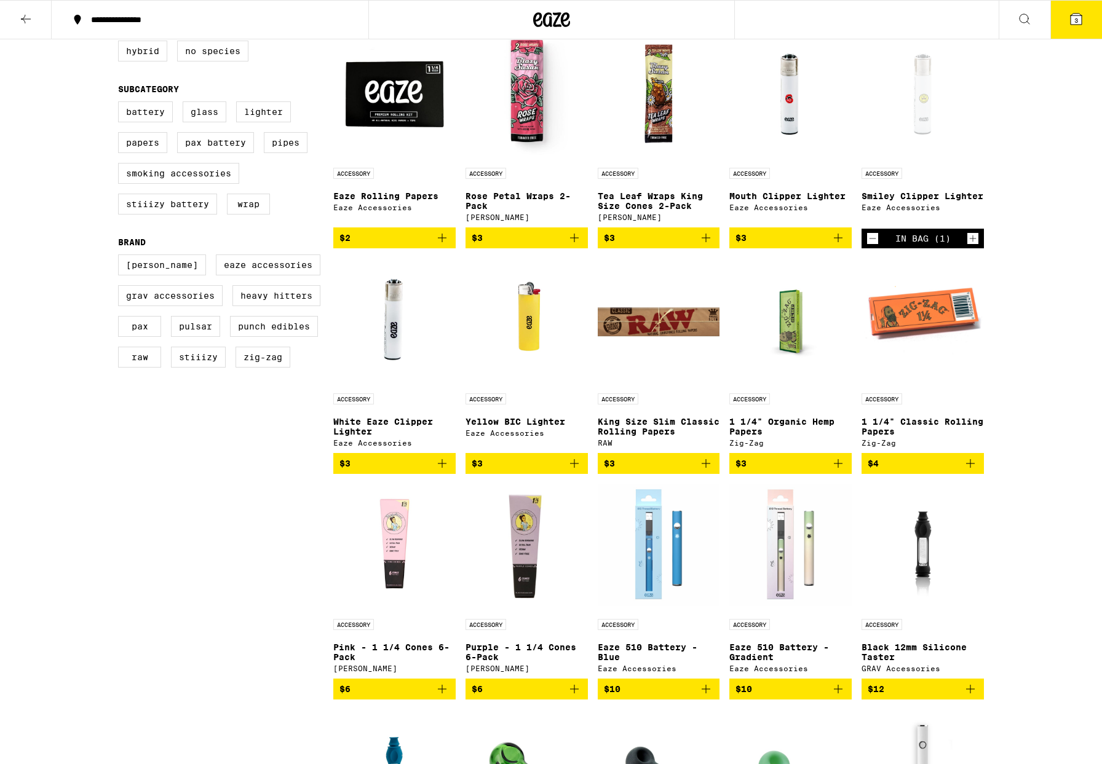
click at [1078, 24] on icon at bounding box center [1076, 19] width 11 height 11
